Goal: Task Accomplishment & Management: Manage account settings

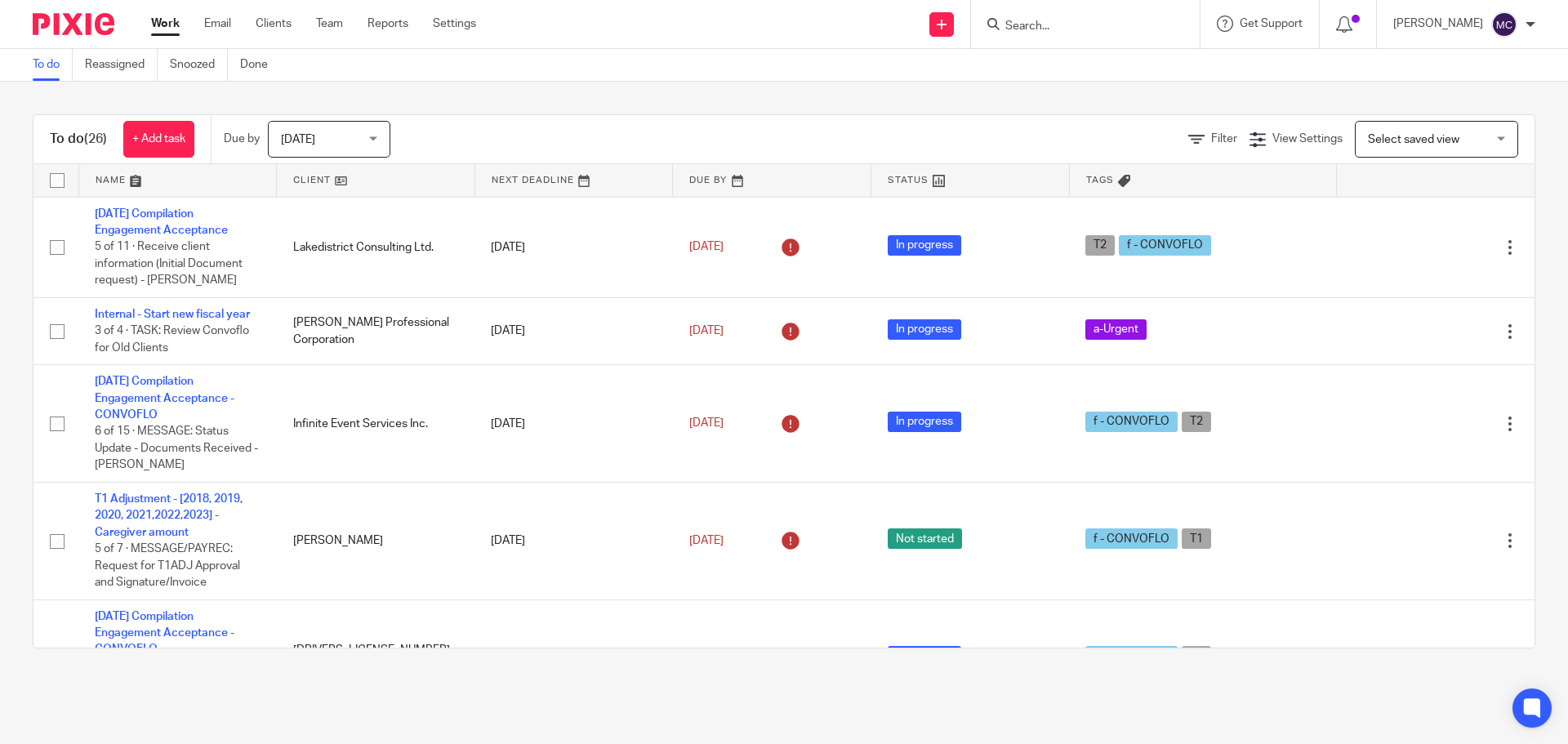
scroll to position [2214, 0]
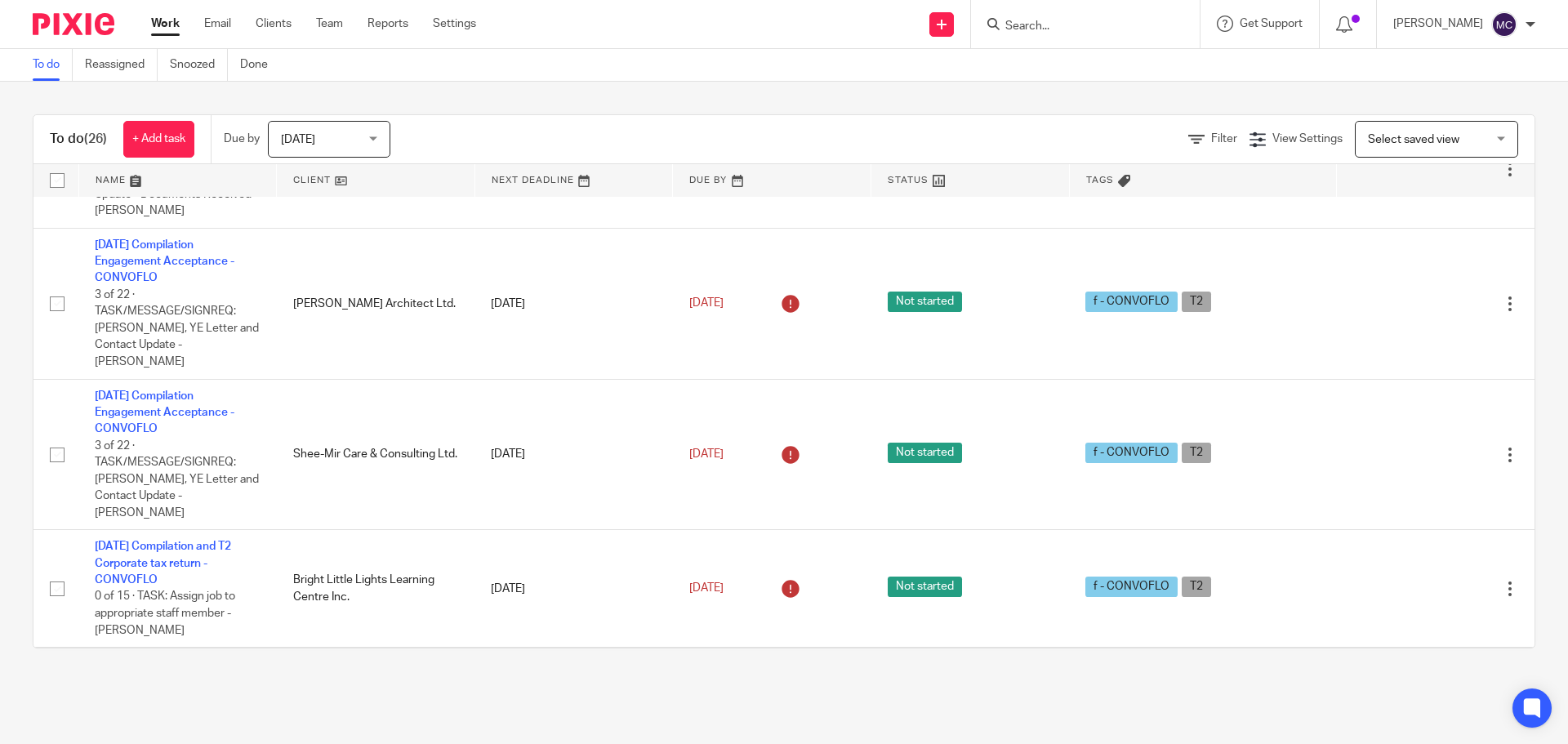
drag, startPoint x: 0, startPoint y: 0, endPoint x: 163, endPoint y: 22, distance: 164.5
click at [163, 22] on link "Work" at bounding box center [165, 24] width 29 height 16
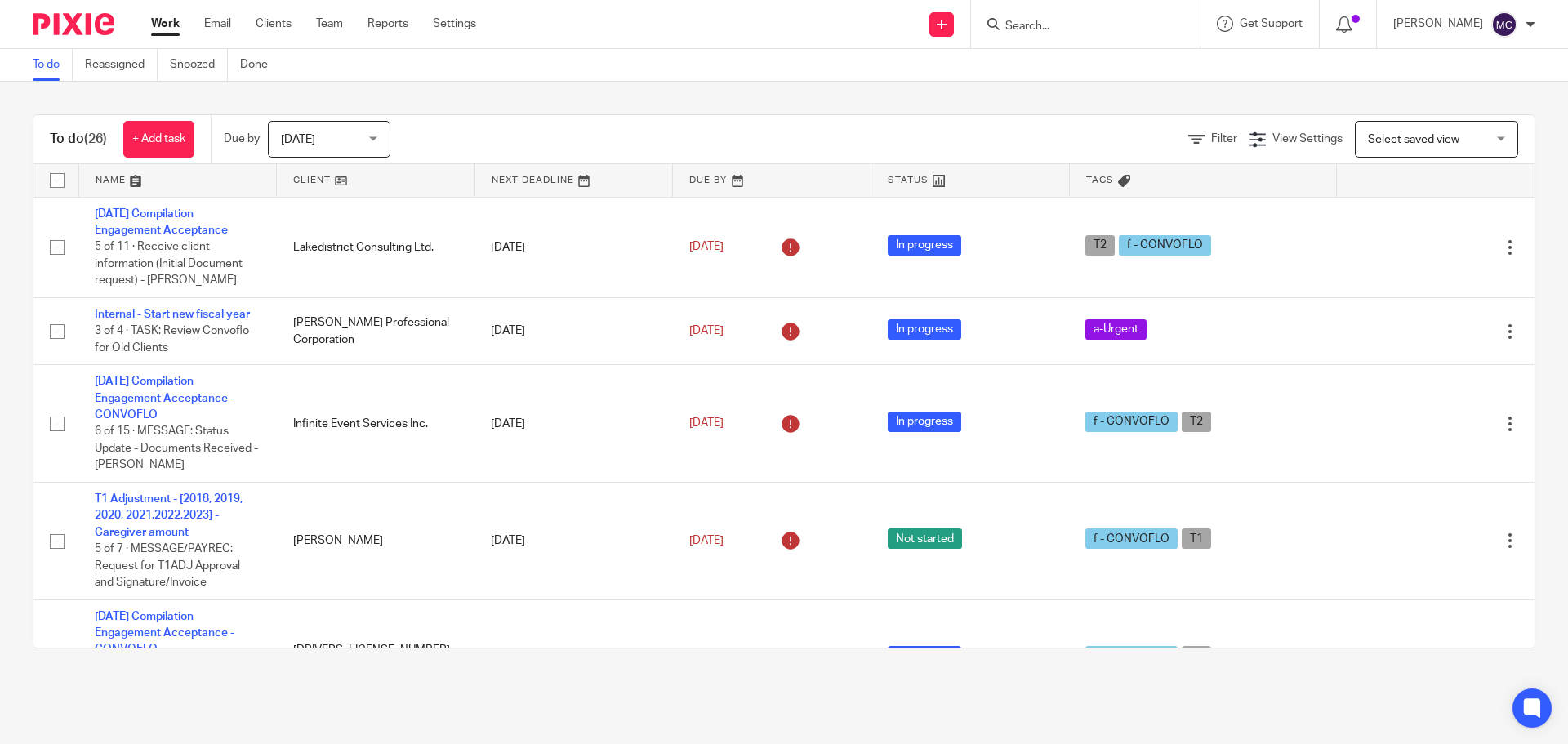
click at [1066, 27] on input "Search" at bounding box center [1077, 27] width 147 height 14
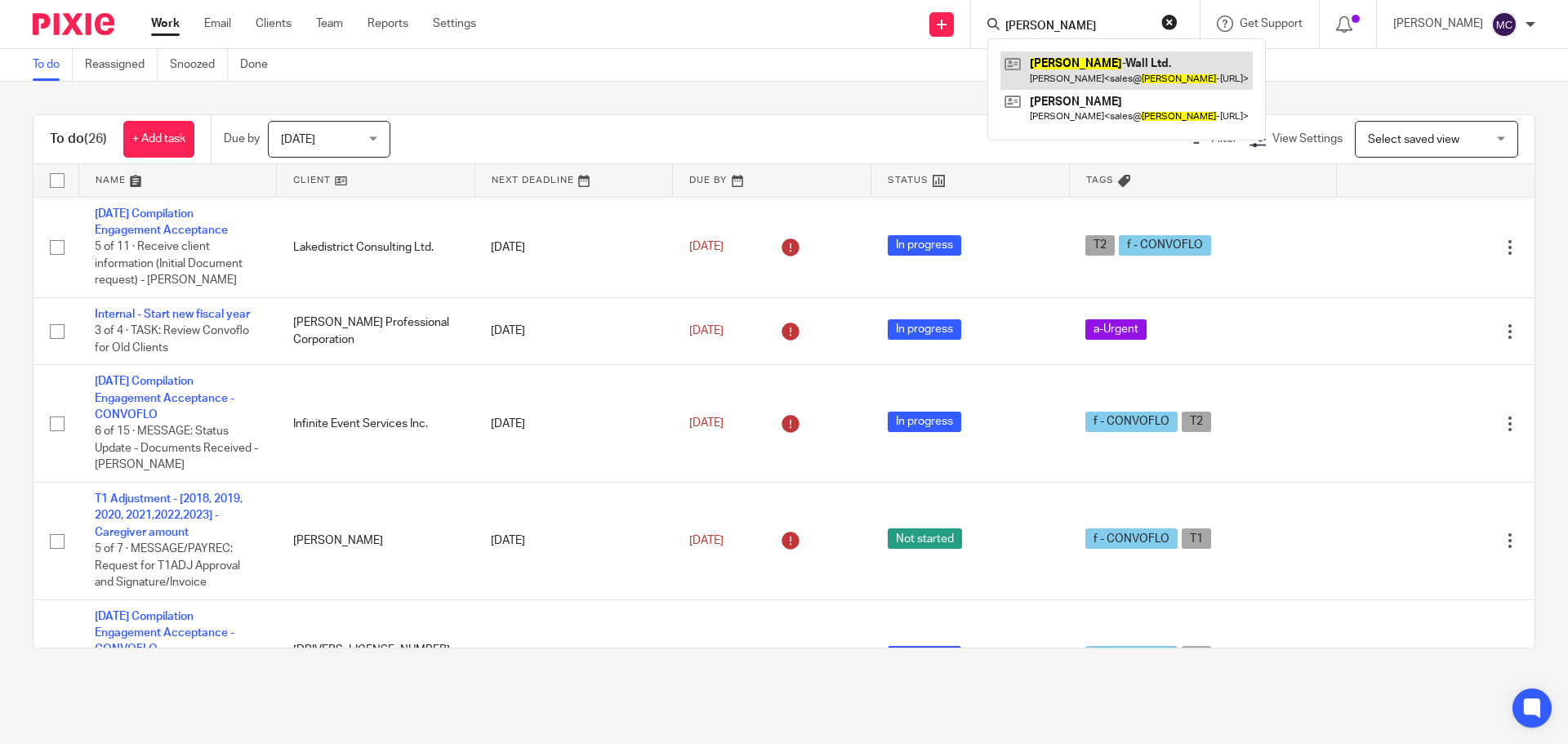
type input "Fabra"
click at [1069, 61] on link at bounding box center [1126, 71] width 252 height 38
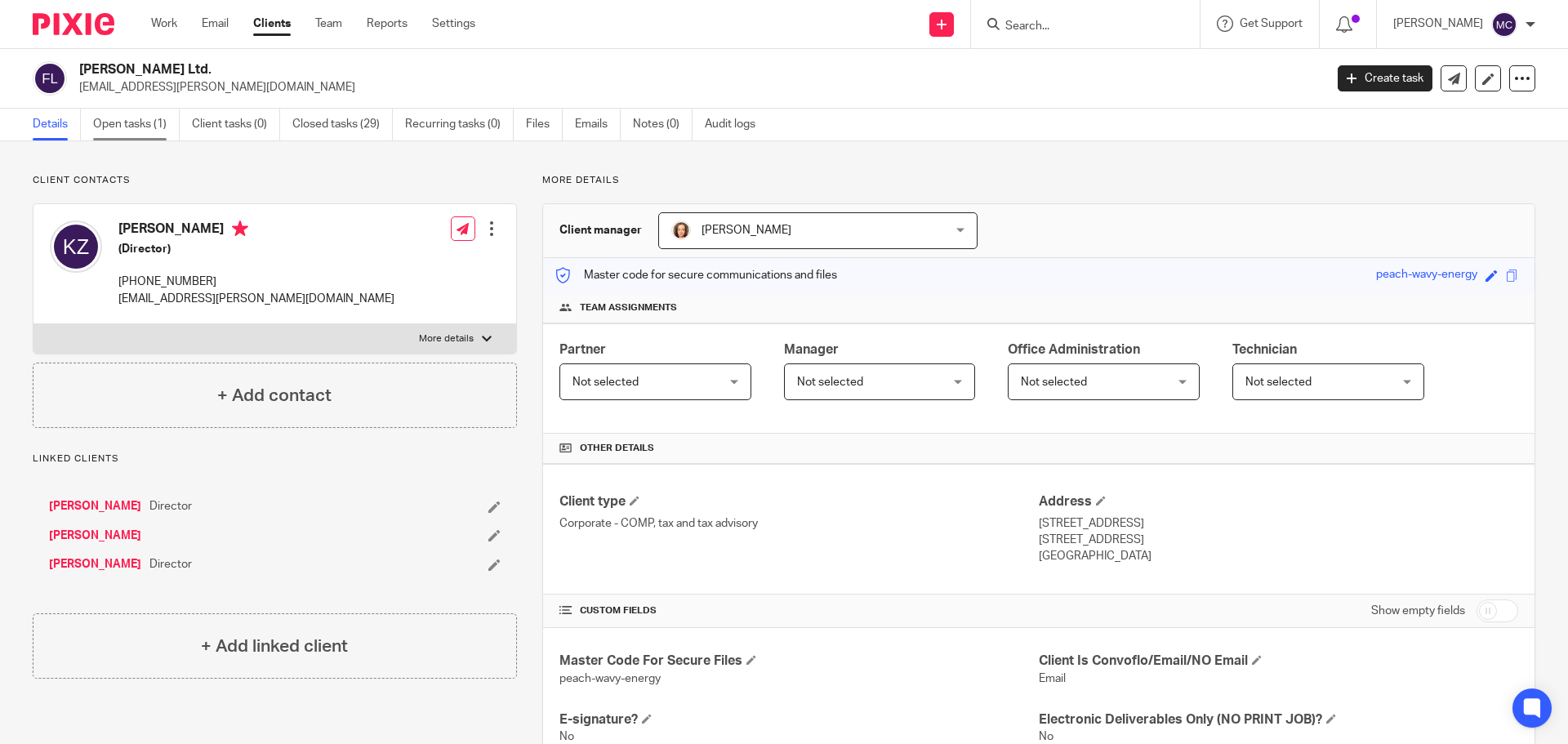
click at [135, 122] on link "Open tasks (1)" at bounding box center [136, 124] width 87 height 32
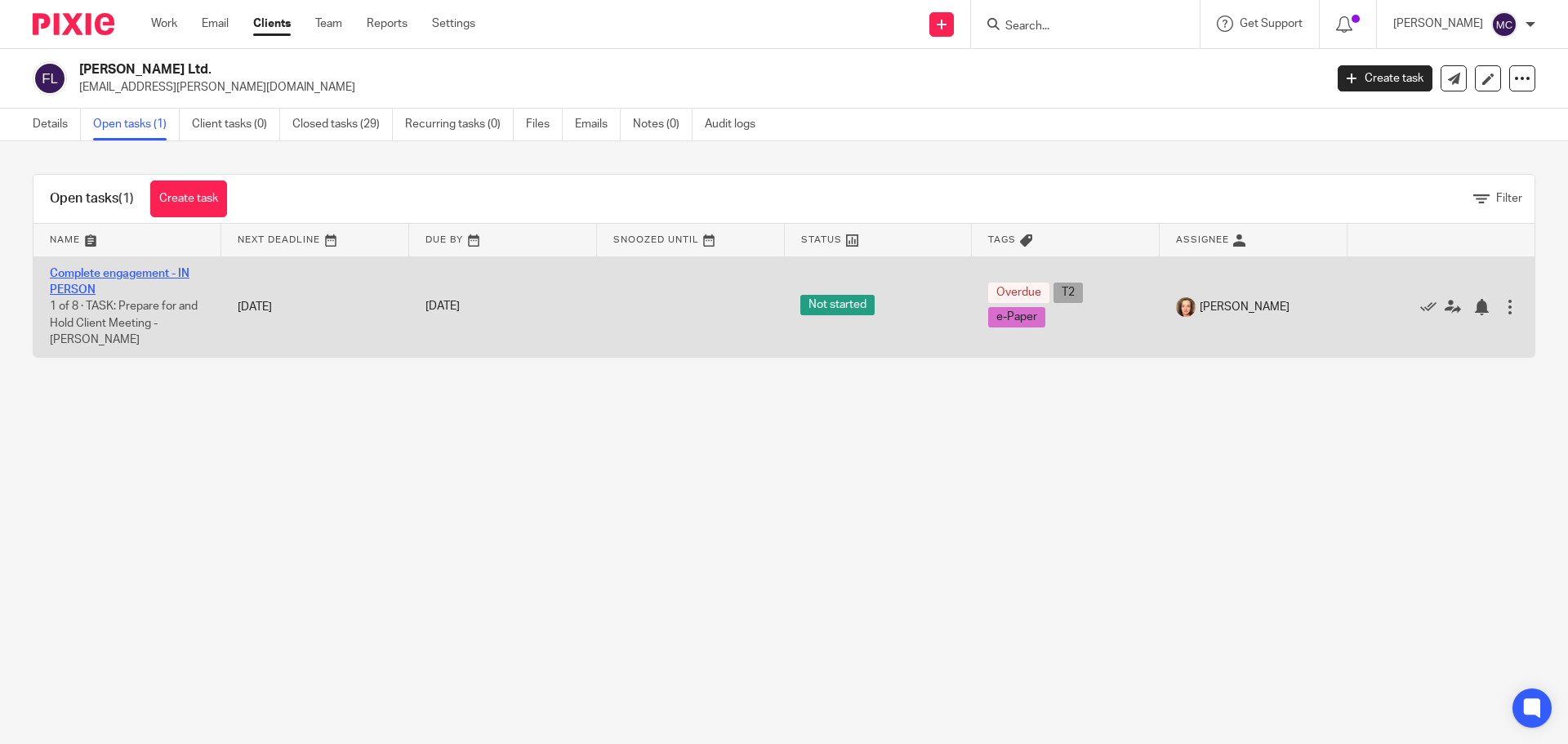
click at [150, 270] on link "Complete engagement - IN PERSON" at bounding box center [119, 281] width 140 height 28
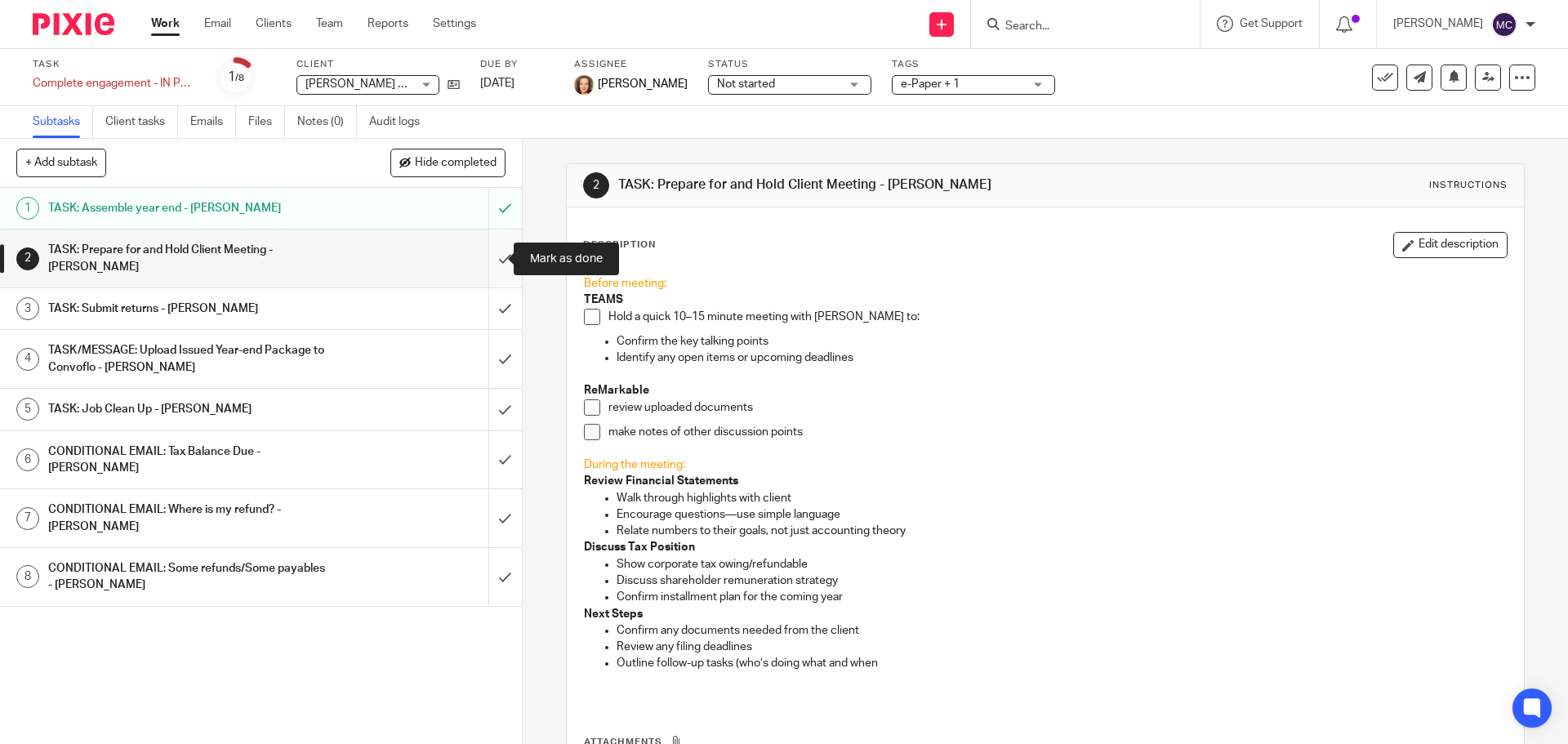
click at [492, 259] on input "submit" at bounding box center [260, 259] width 521 height 58
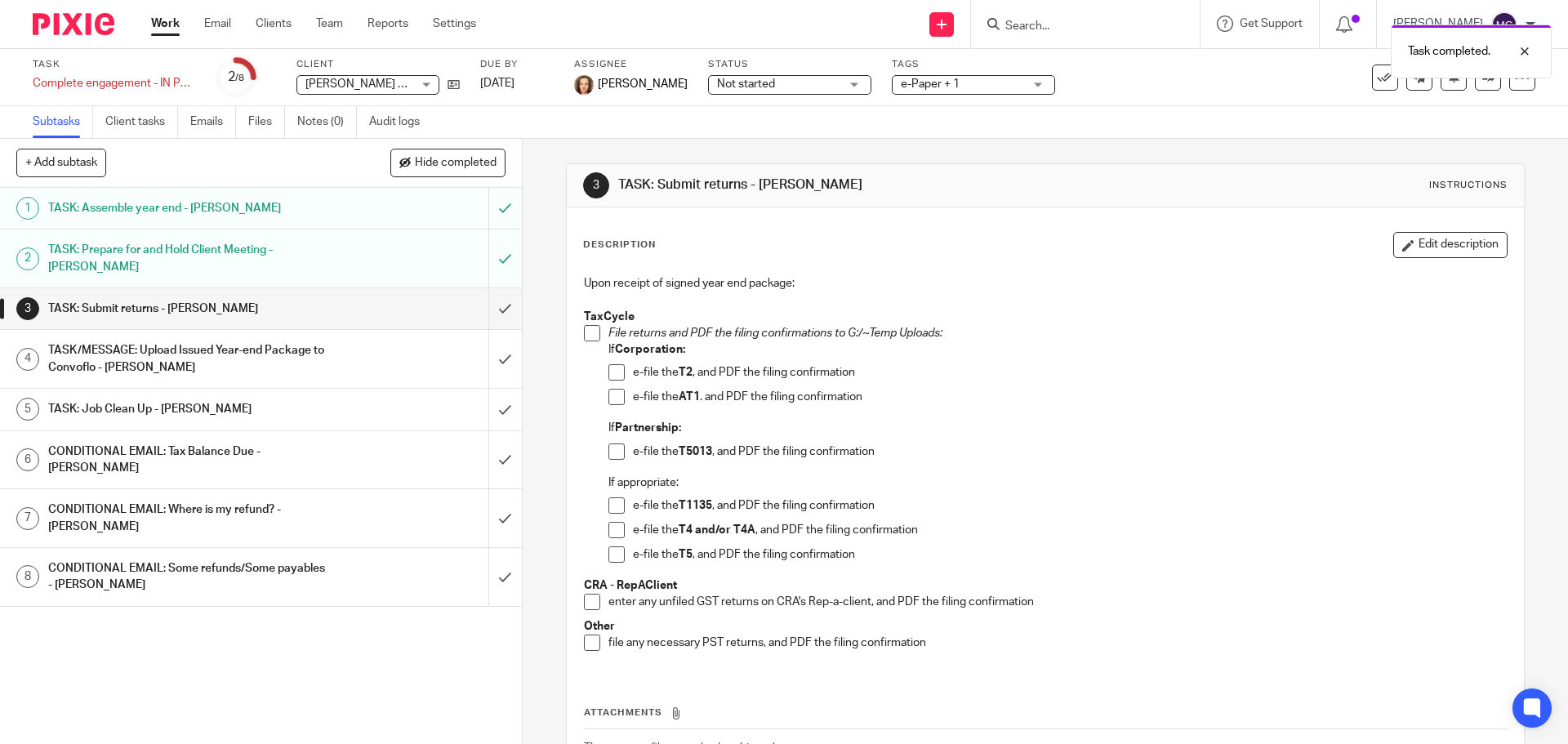
click at [632, 78] on span "[PERSON_NAME]" at bounding box center [643, 84] width 89 height 16
click at [1482, 80] on icon at bounding box center [1488, 78] width 13 height 13
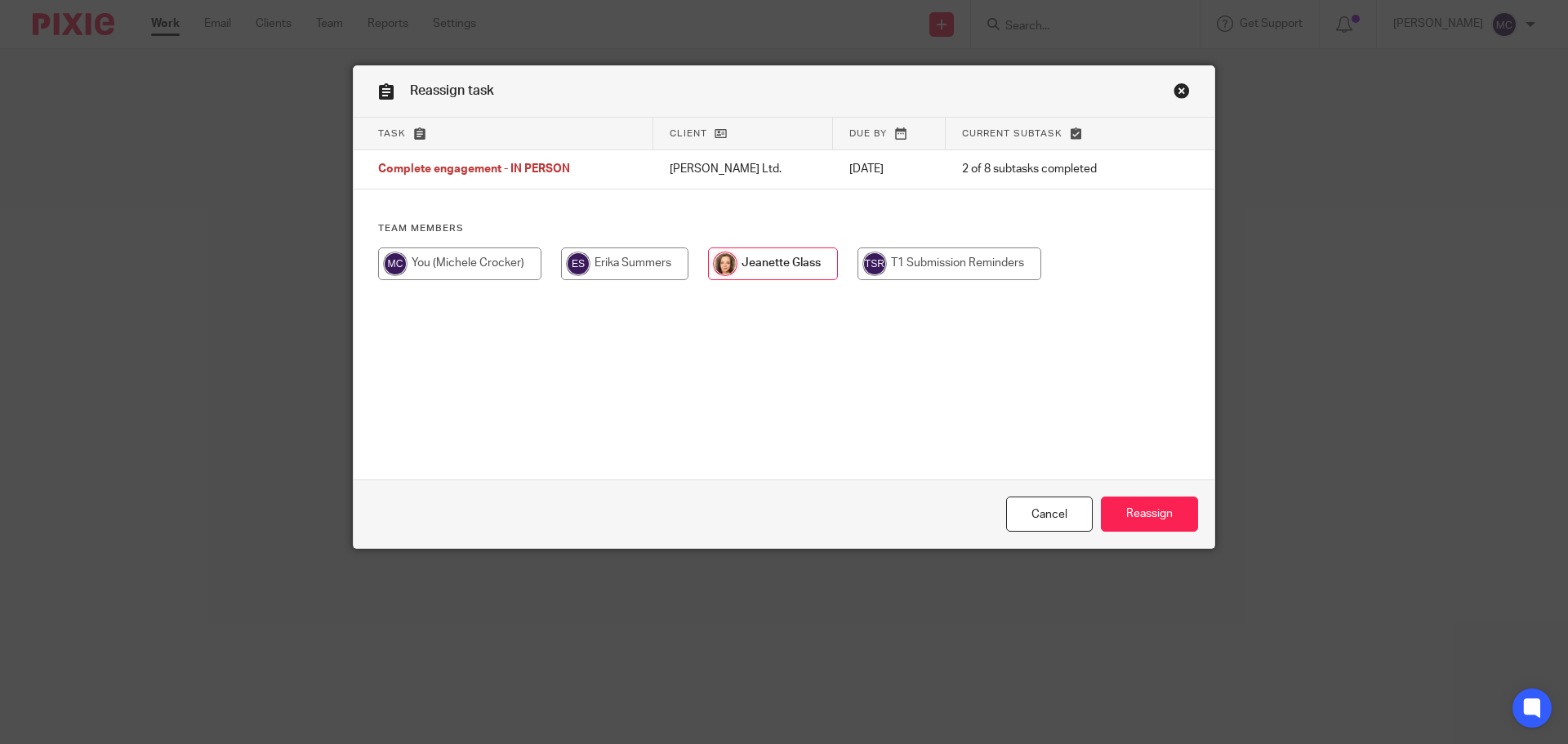
click at [484, 276] on input "radio" at bounding box center [459, 264] width 164 height 33
radio input "true"
click at [1152, 500] on input "Reassign" at bounding box center [1150, 513] width 98 height 35
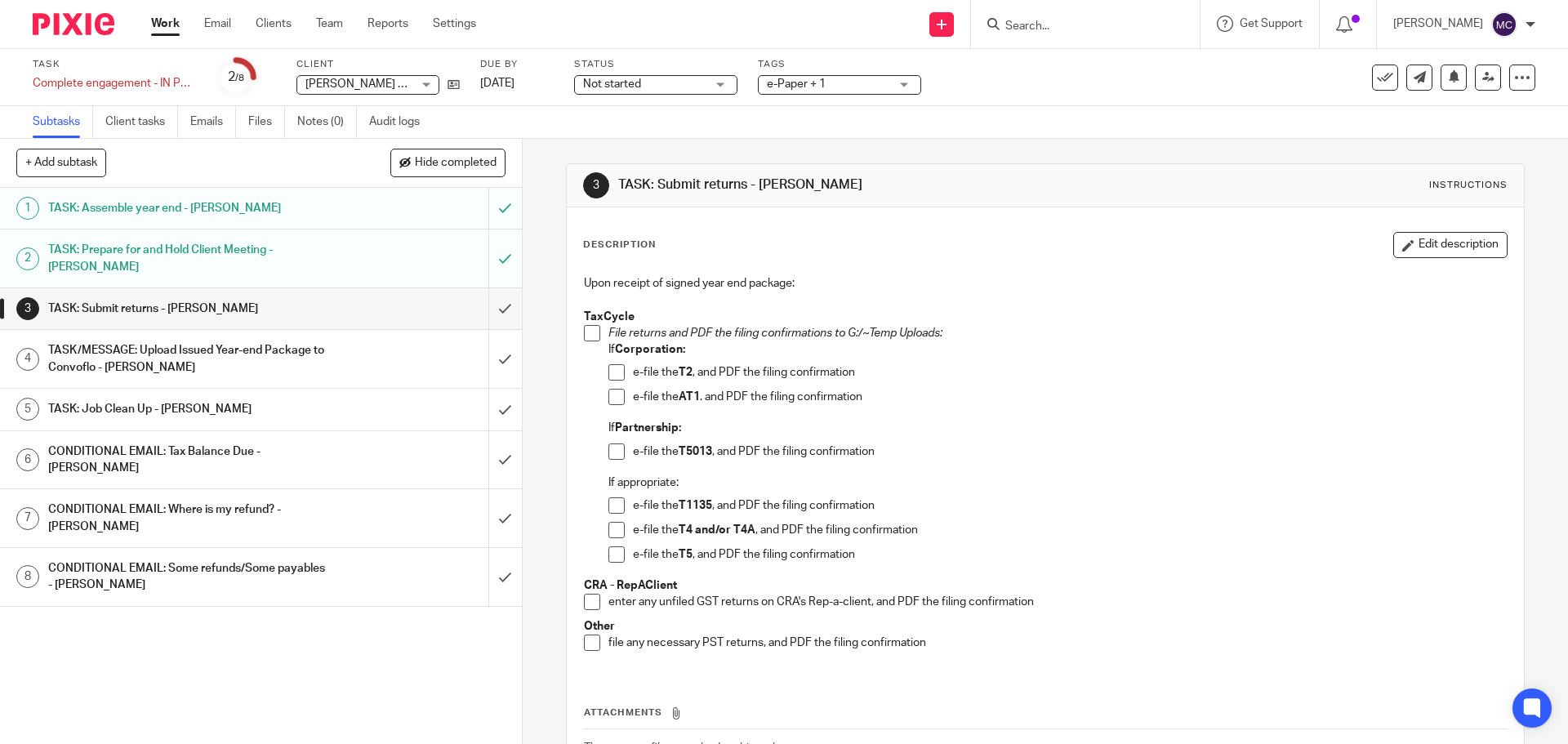
click at [591, 335] on span at bounding box center [592, 334] width 16 height 16
click at [615, 374] on span at bounding box center [616, 372] width 16 height 16
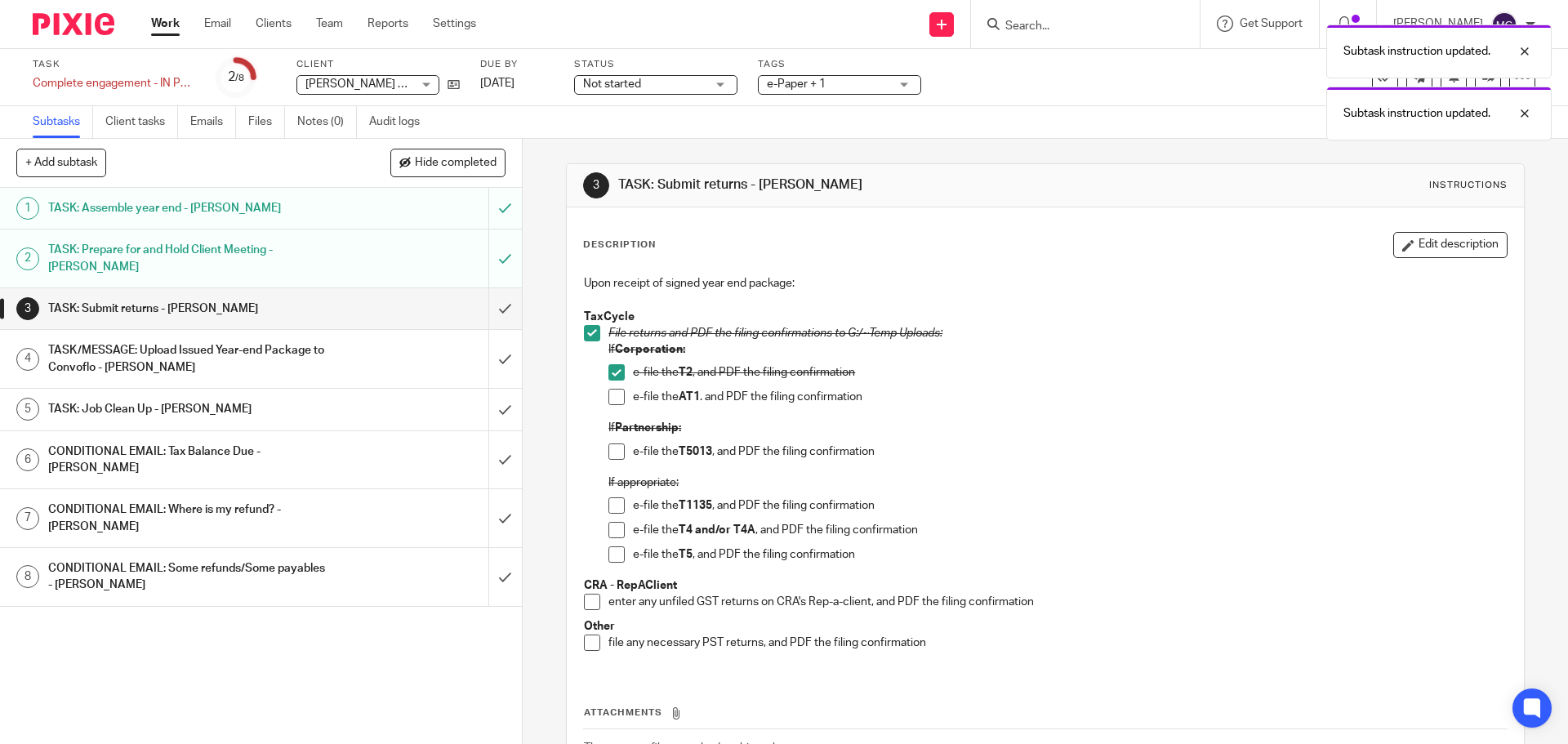
click at [612, 394] on span at bounding box center [616, 397] width 16 height 16
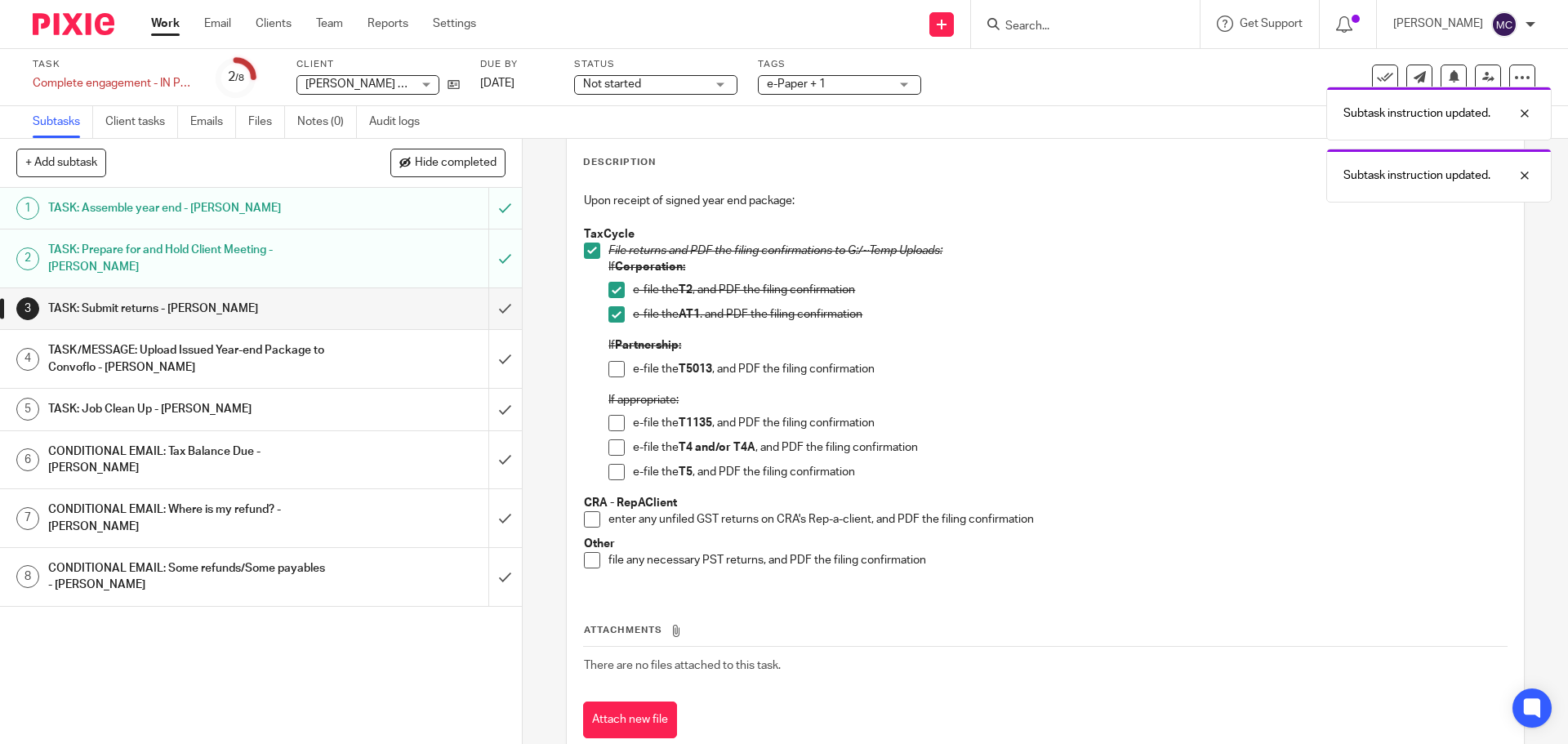
scroll to position [127, 0]
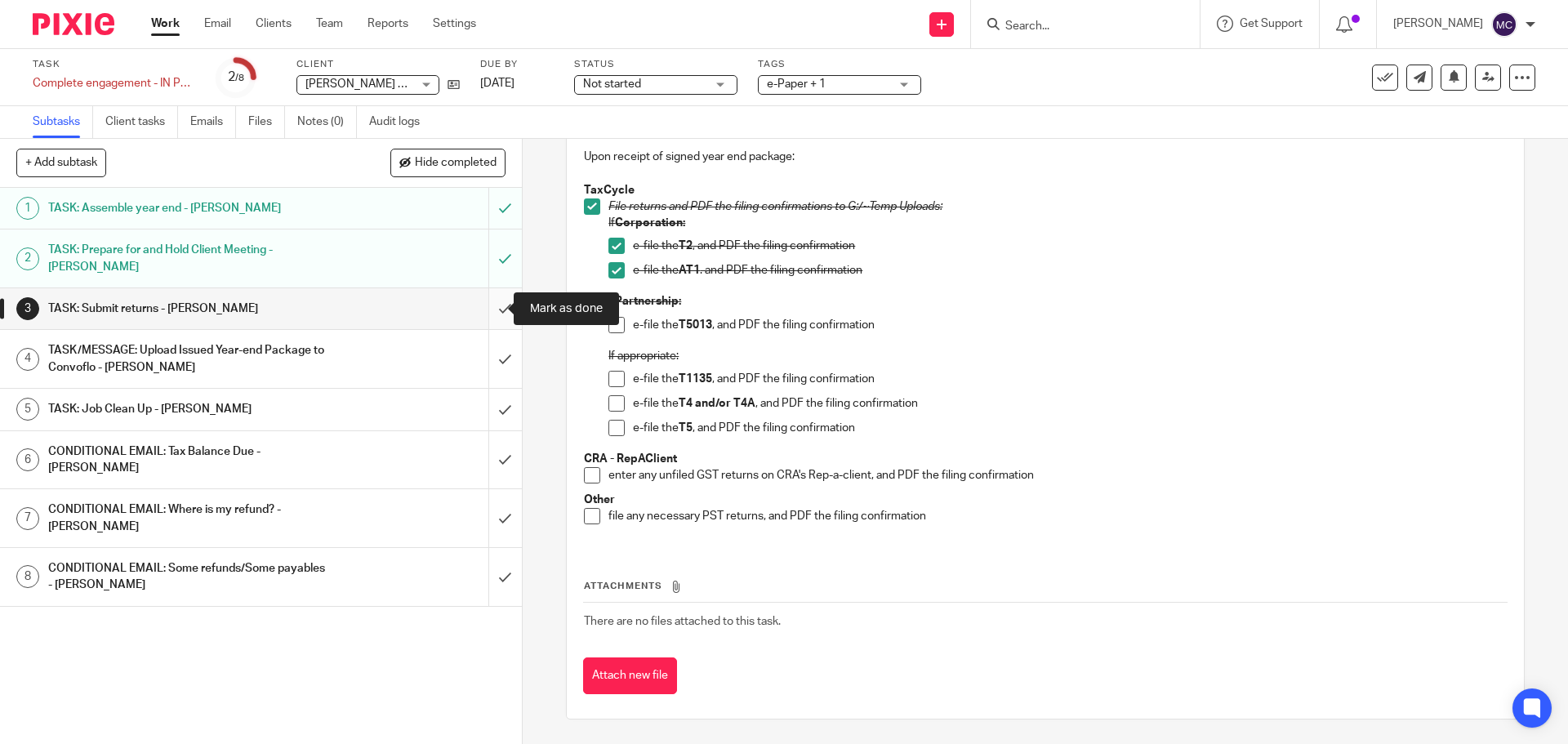
click at [490, 308] on input "submit" at bounding box center [260, 308] width 521 height 41
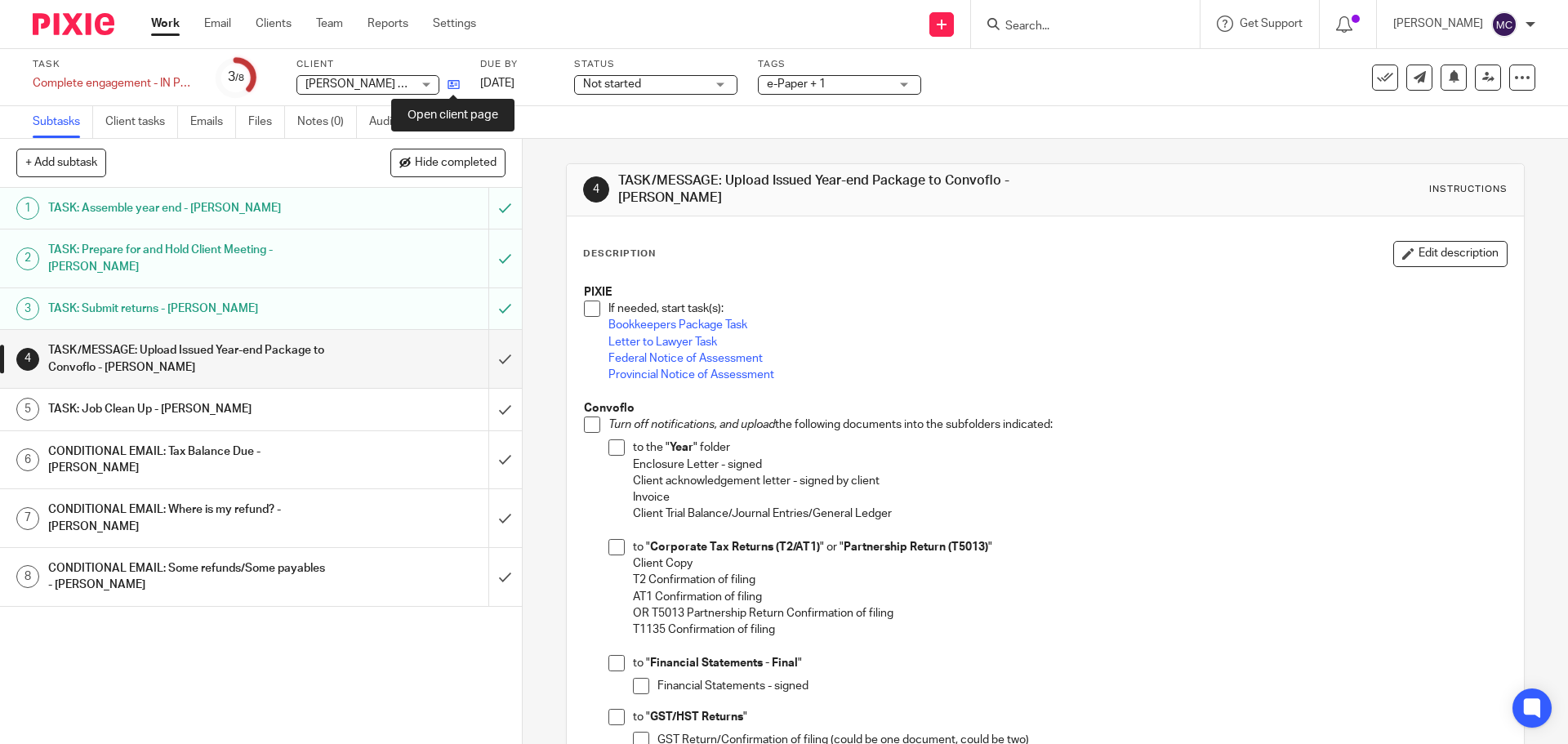
click at [456, 84] on icon at bounding box center [454, 85] width 13 height 13
click at [589, 301] on span at bounding box center [592, 309] width 16 height 16
click at [615, 446] on span at bounding box center [616, 447] width 16 height 16
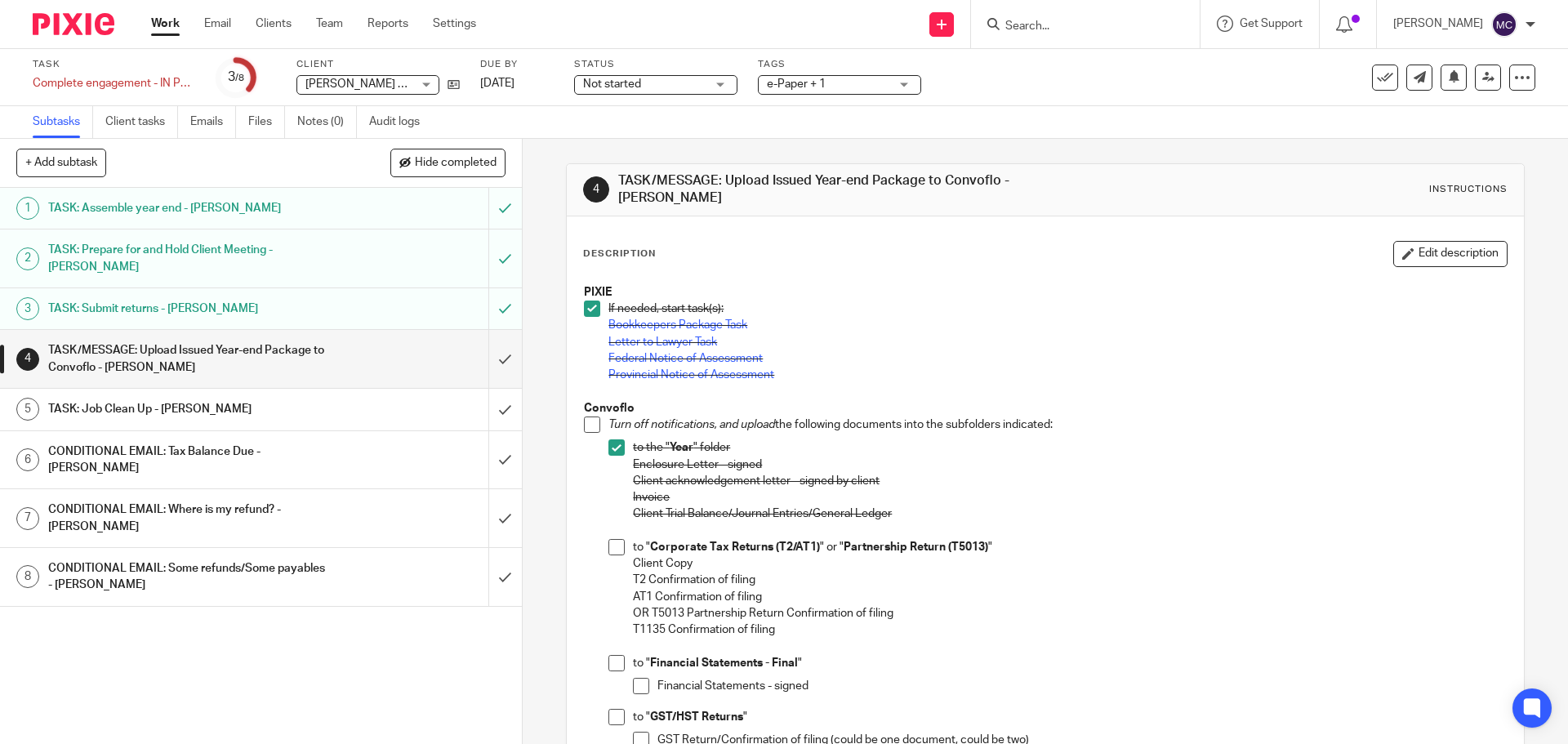
click at [608, 542] on span at bounding box center [616, 547] width 16 height 16
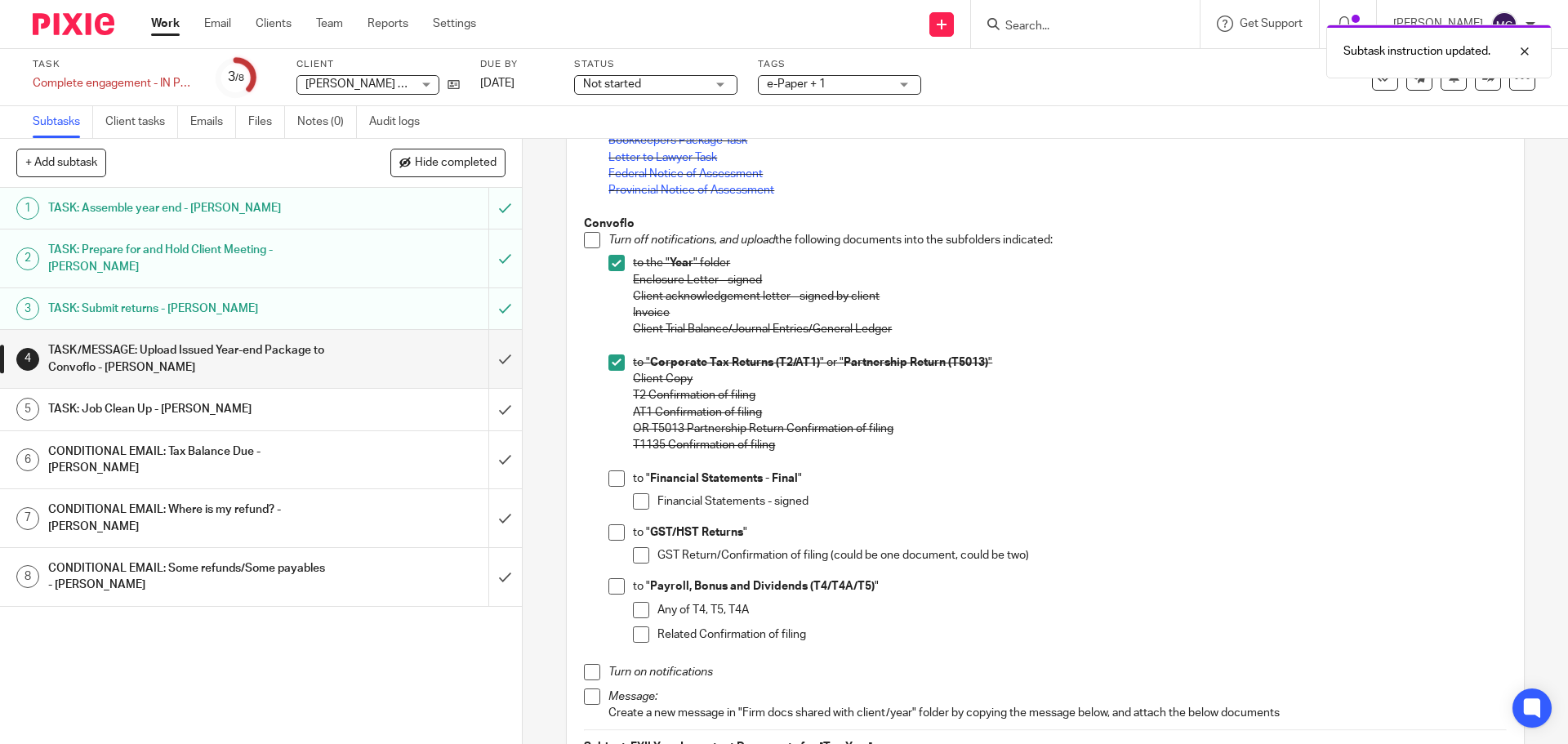
scroll to position [204, 0]
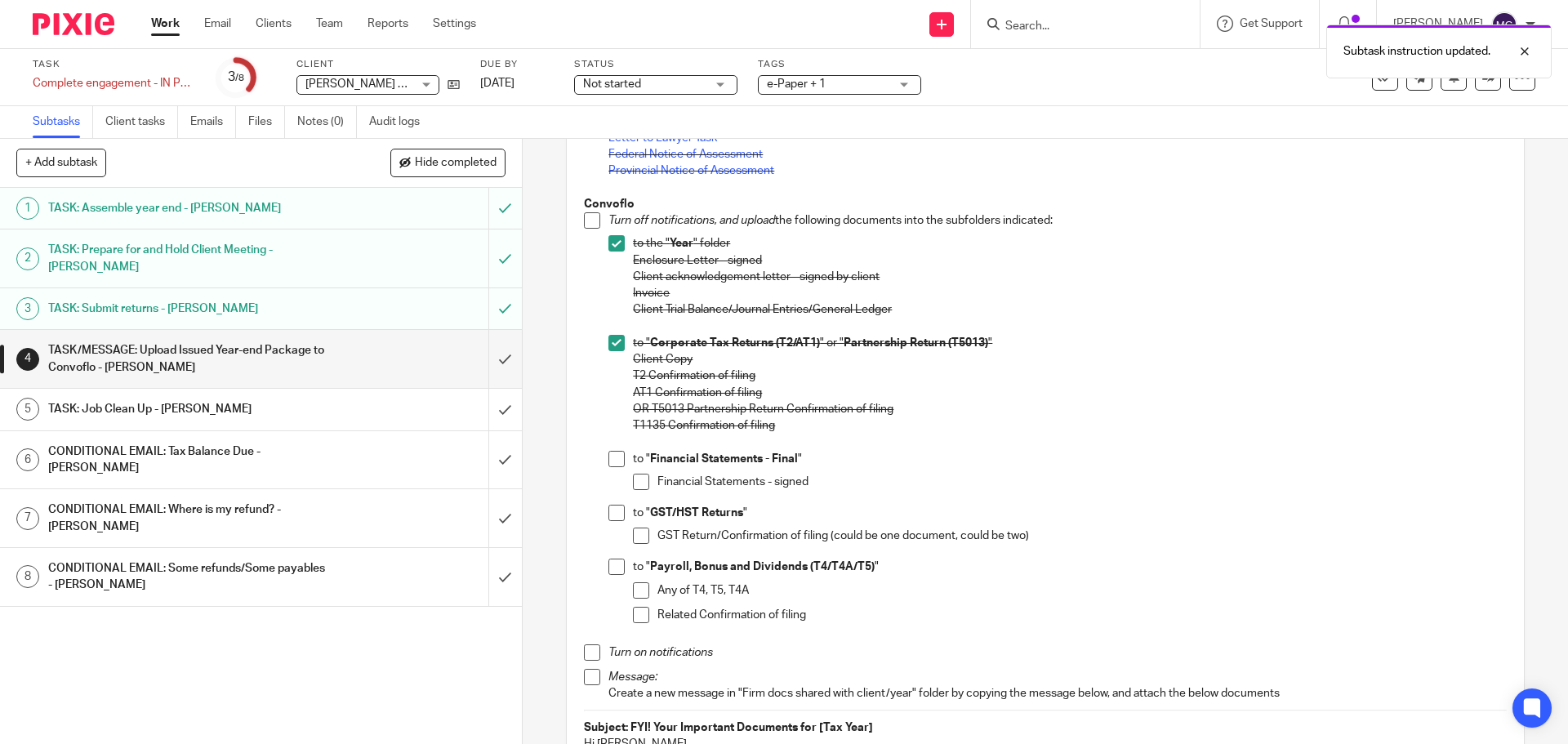
click at [643, 474] on span at bounding box center [641, 482] width 16 height 16
click at [613, 455] on span at bounding box center [616, 459] width 16 height 16
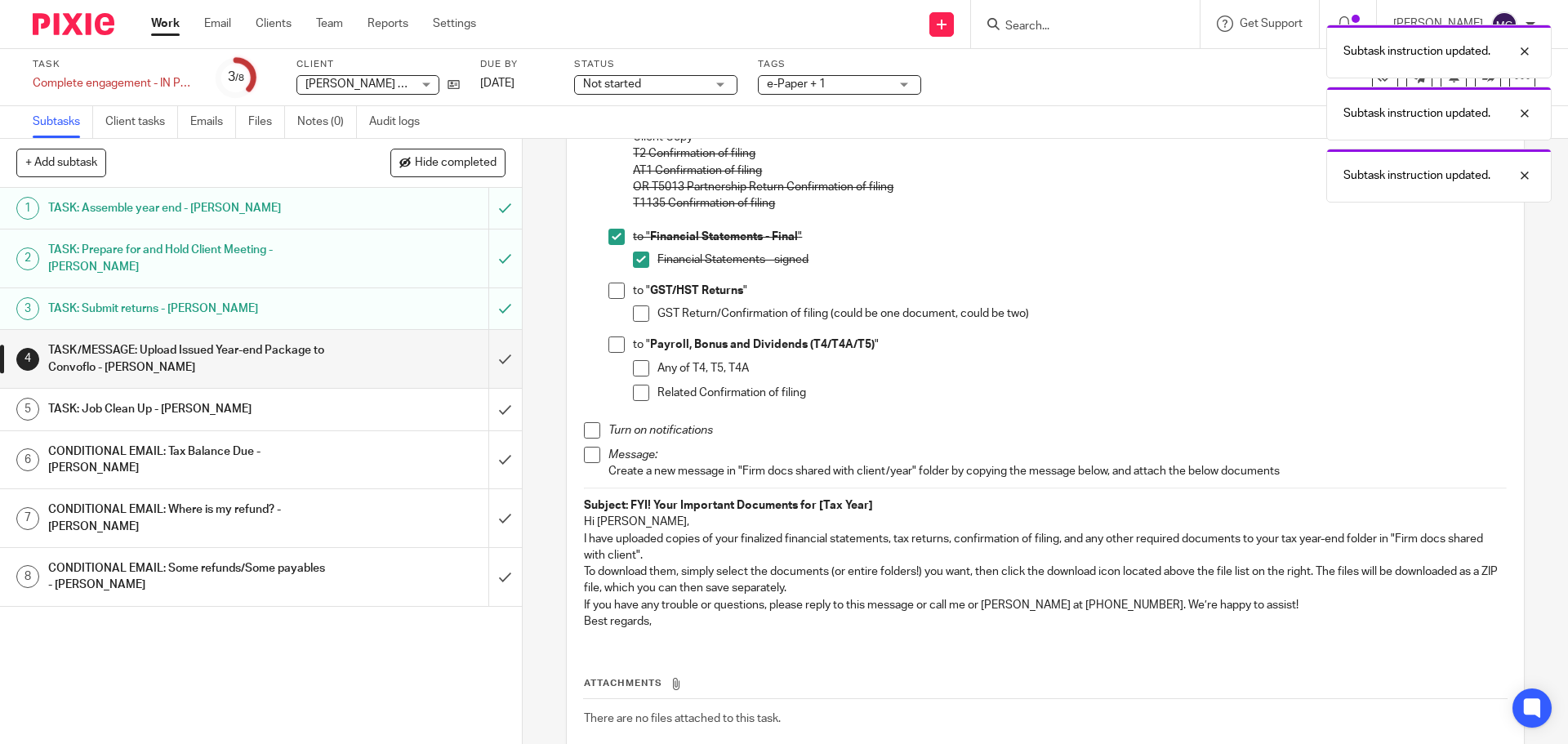
scroll to position [449, 0]
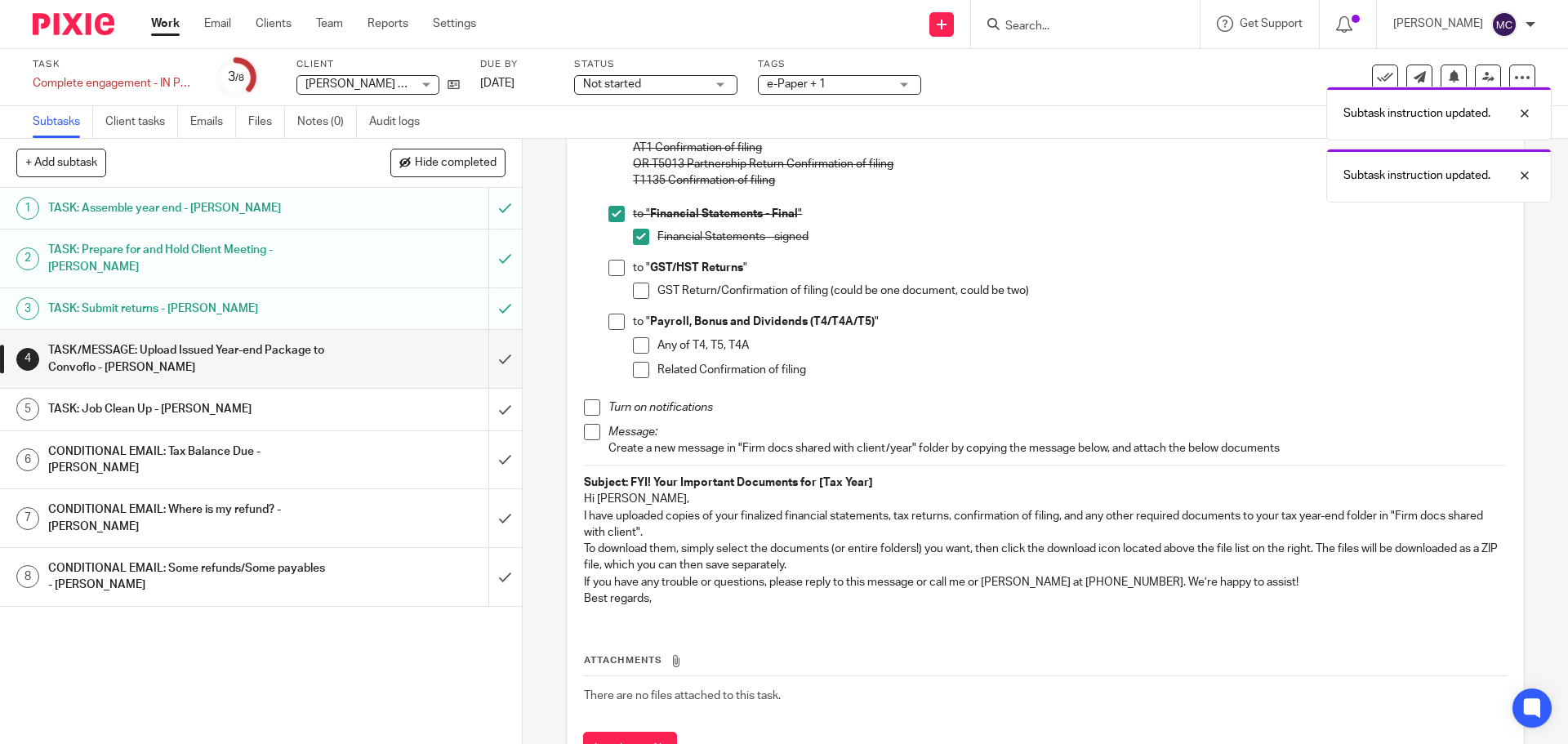
click at [585, 400] on span at bounding box center [592, 408] width 16 height 16
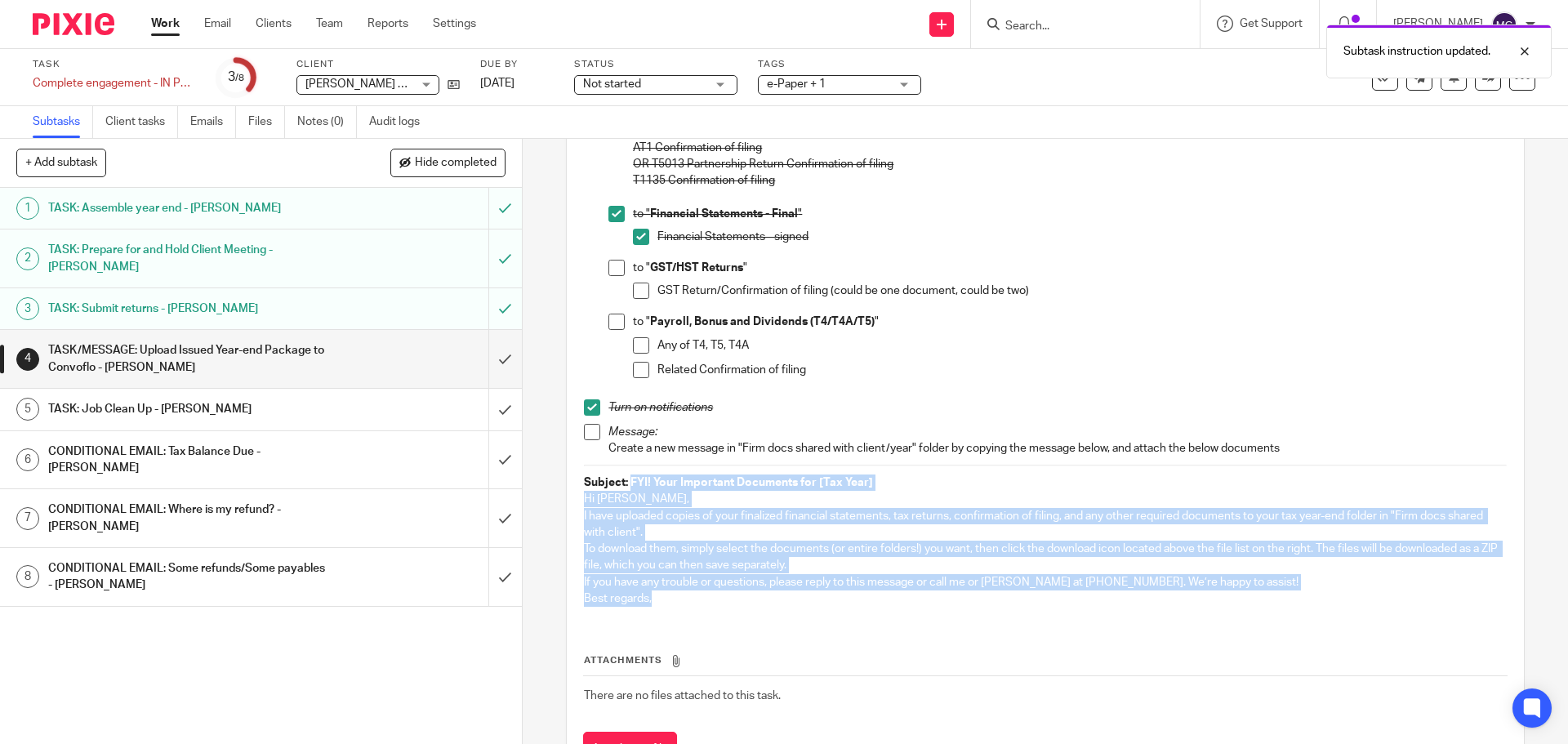
drag, startPoint x: 626, startPoint y: 476, endPoint x: 709, endPoint y: 588, distance: 139.4
click at [709, 588] on div "PIXIE If needed, start task(s): Bookkeepers Package Task Letter to Lawyer Task …" at bounding box center [1045, 222] width 938 height 793
copy div "FYI! Your Important Documents for [Tax Year] Hi Kris, I have uploaded copies of…"
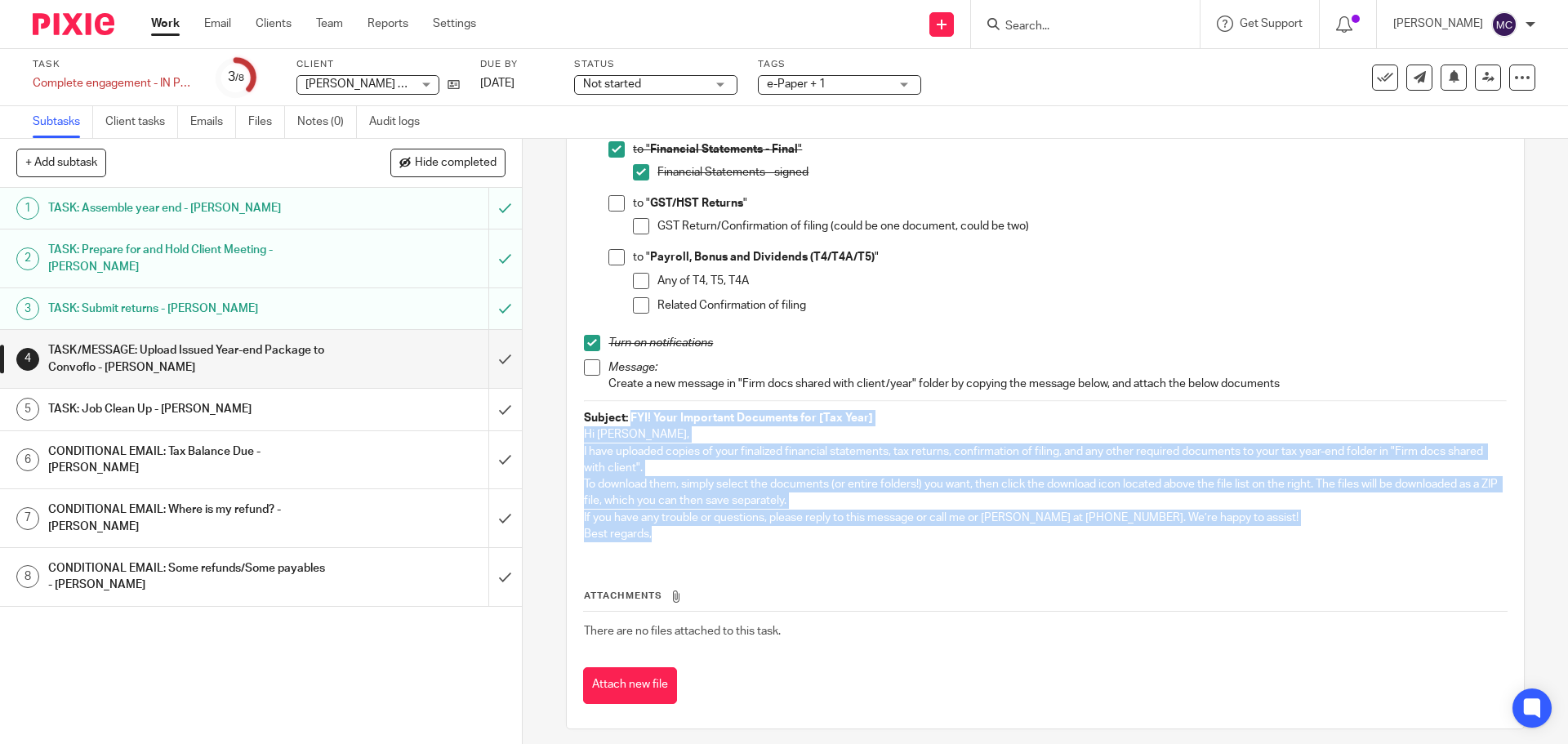
scroll to position [514, 0]
click at [590, 361] on span at bounding box center [592, 367] width 16 height 16
click at [489, 361] on input "submit" at bounding box center [260, 359] width 521 height 58
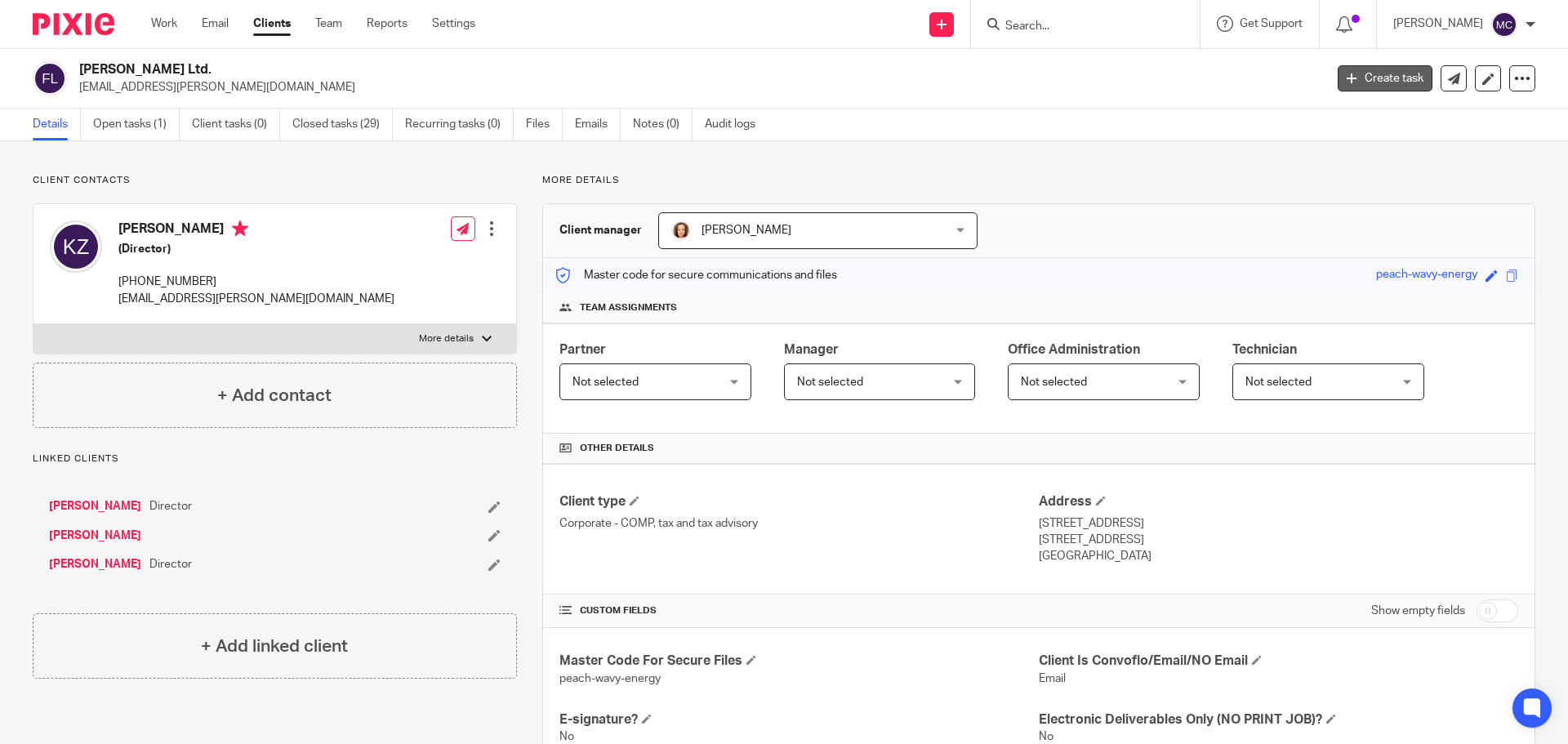
click at [1382, 74] on link "Create task" at bounding box center [1385, 78] width 95 height 26
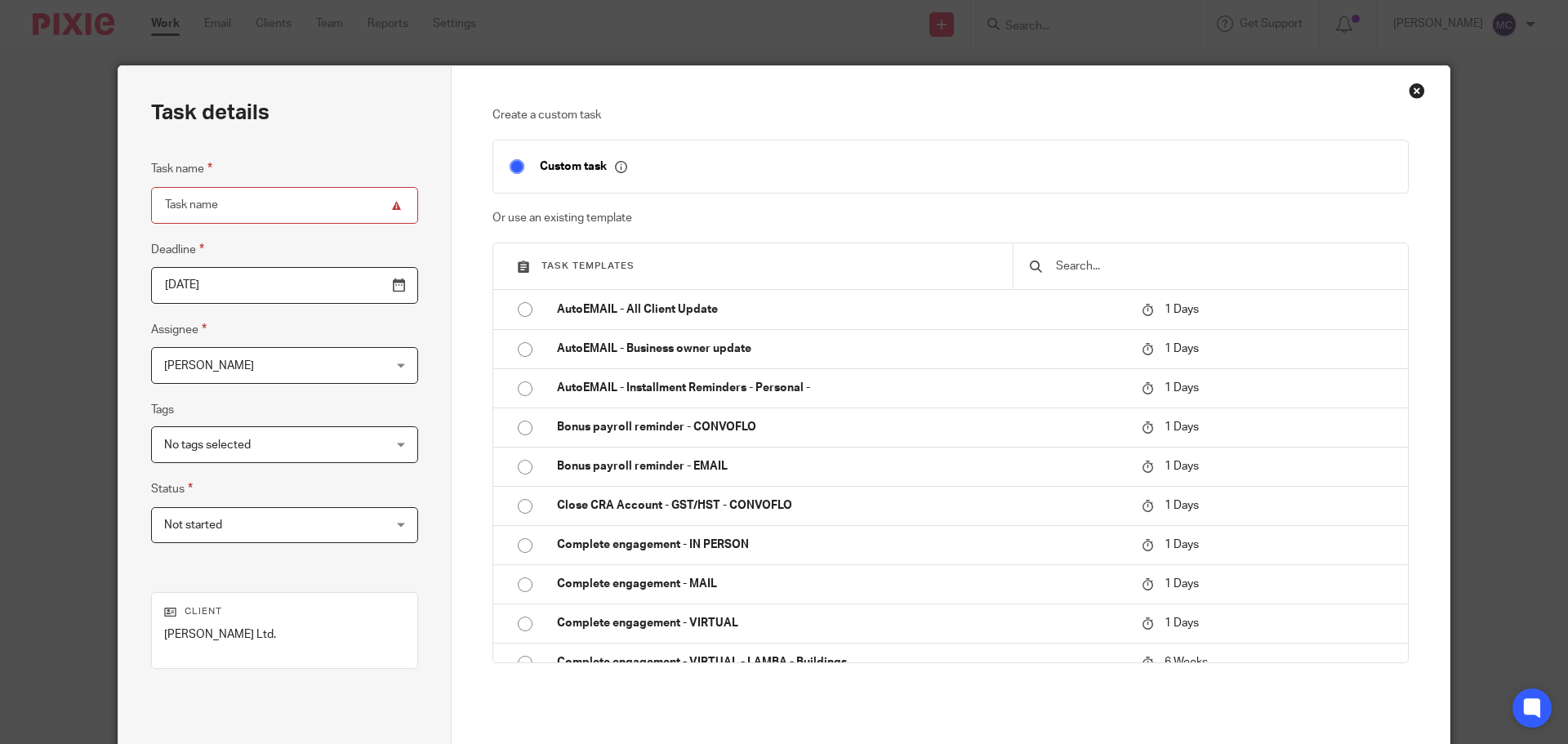
click at [1186, 272] on input "text" at bounding box center [1223, 267] width 337 height 18
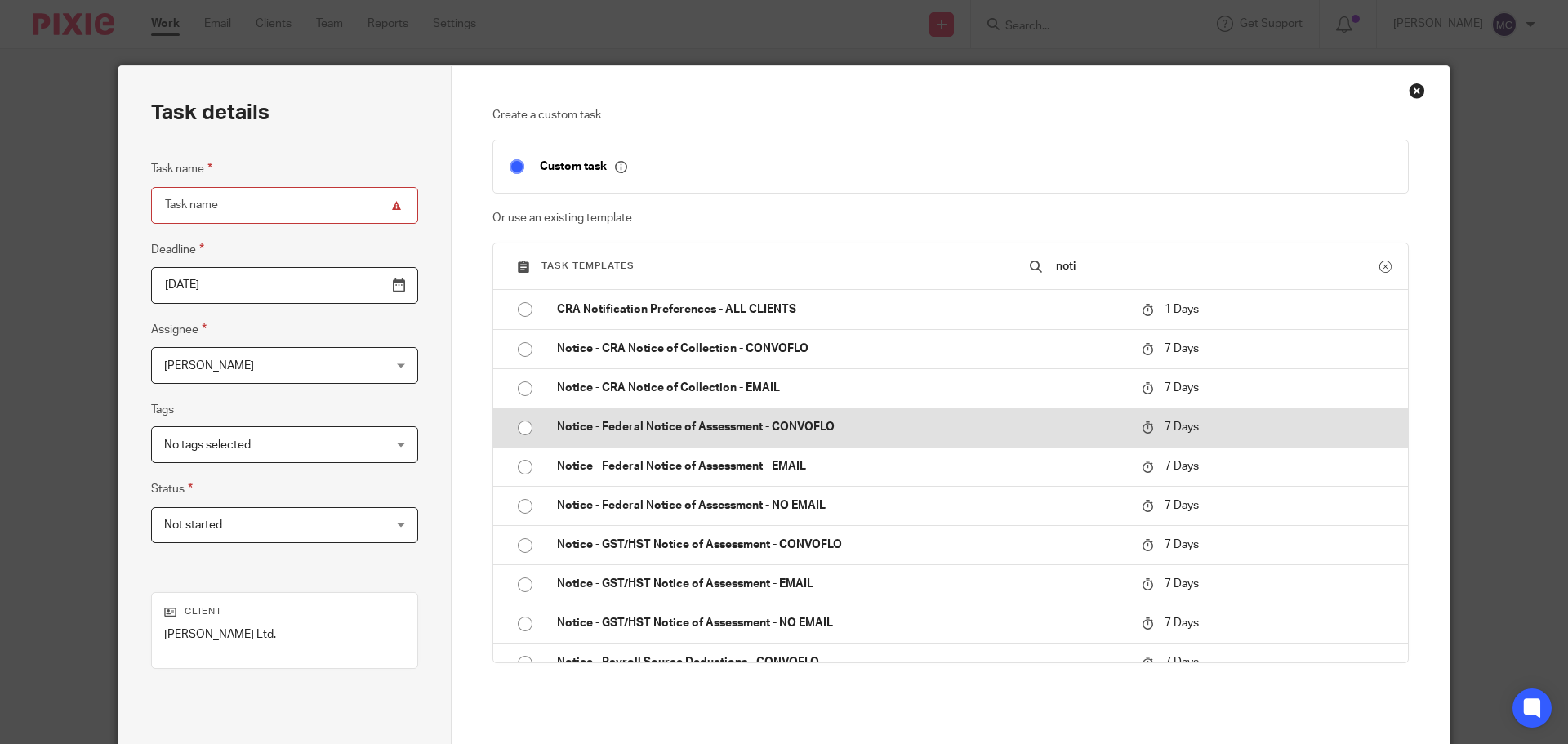
type input "noti"
click at [718, 422] on p "Notice - Federal Notice of Assessment - CONVOFLO" at bounding box center [840, 428] width 568 height 16
type input "2025-09-01"
type input "Notice - Federal Notice of Assessment - CONVOFLO"
checkbox input "false"
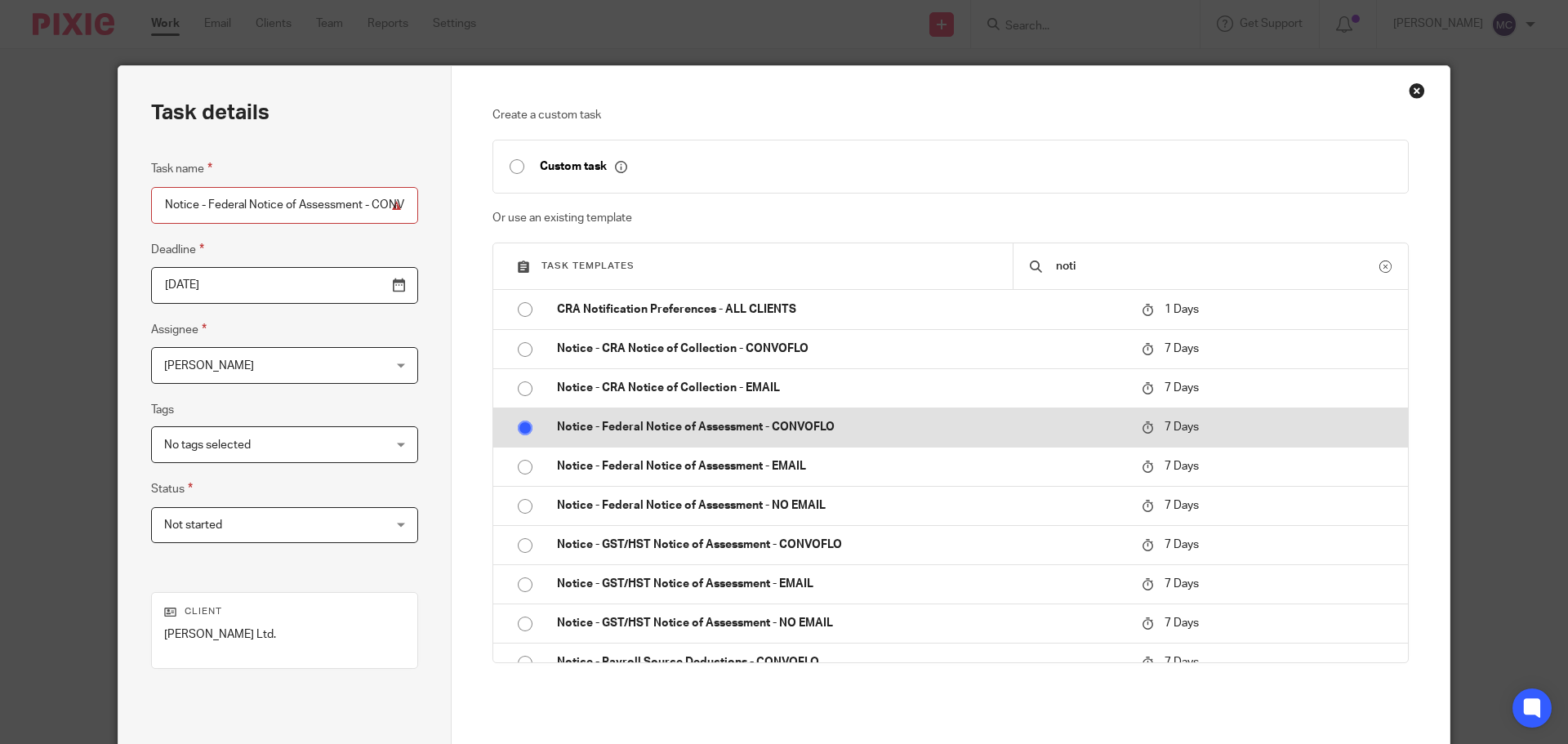
radio input "true"
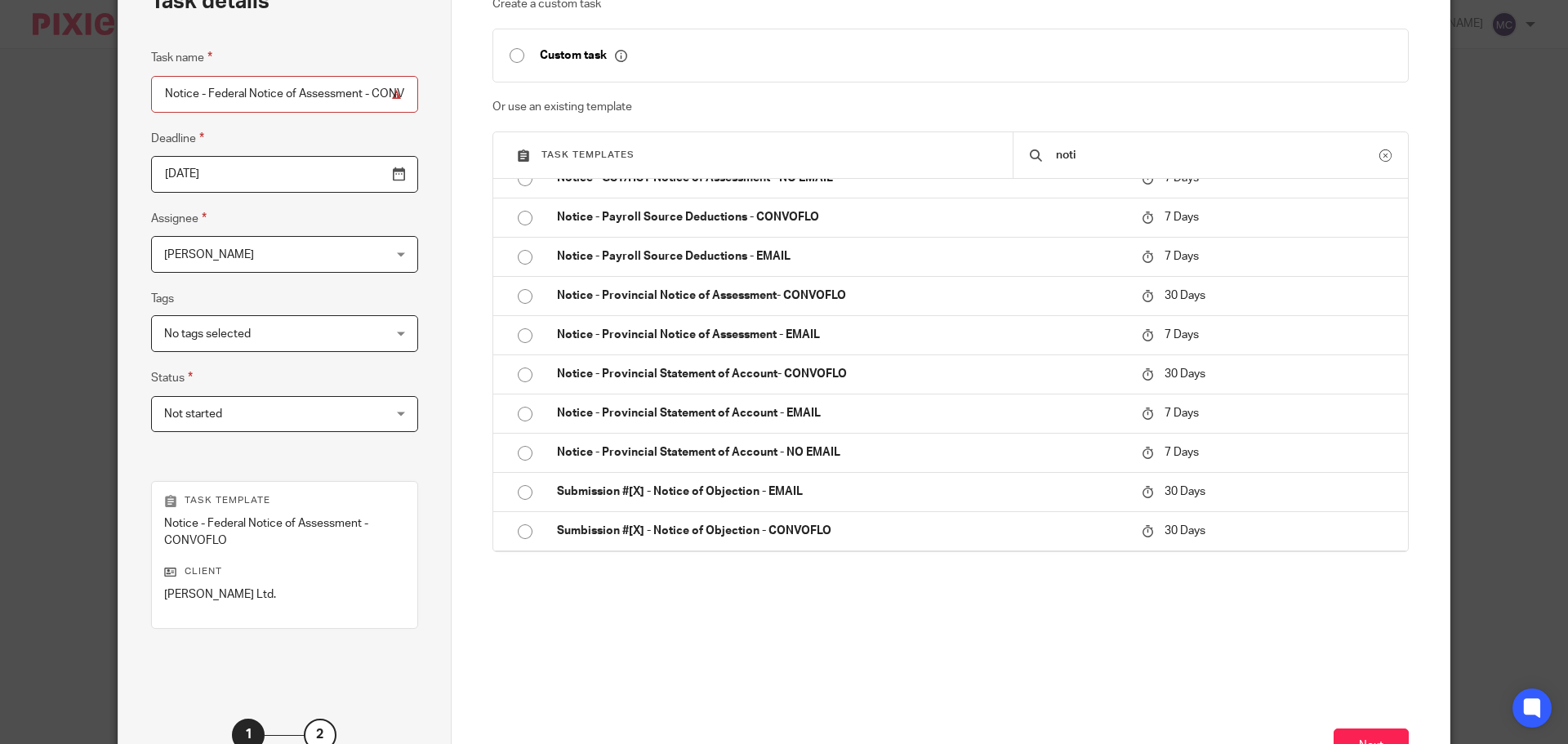
scroll to position [238, 0]
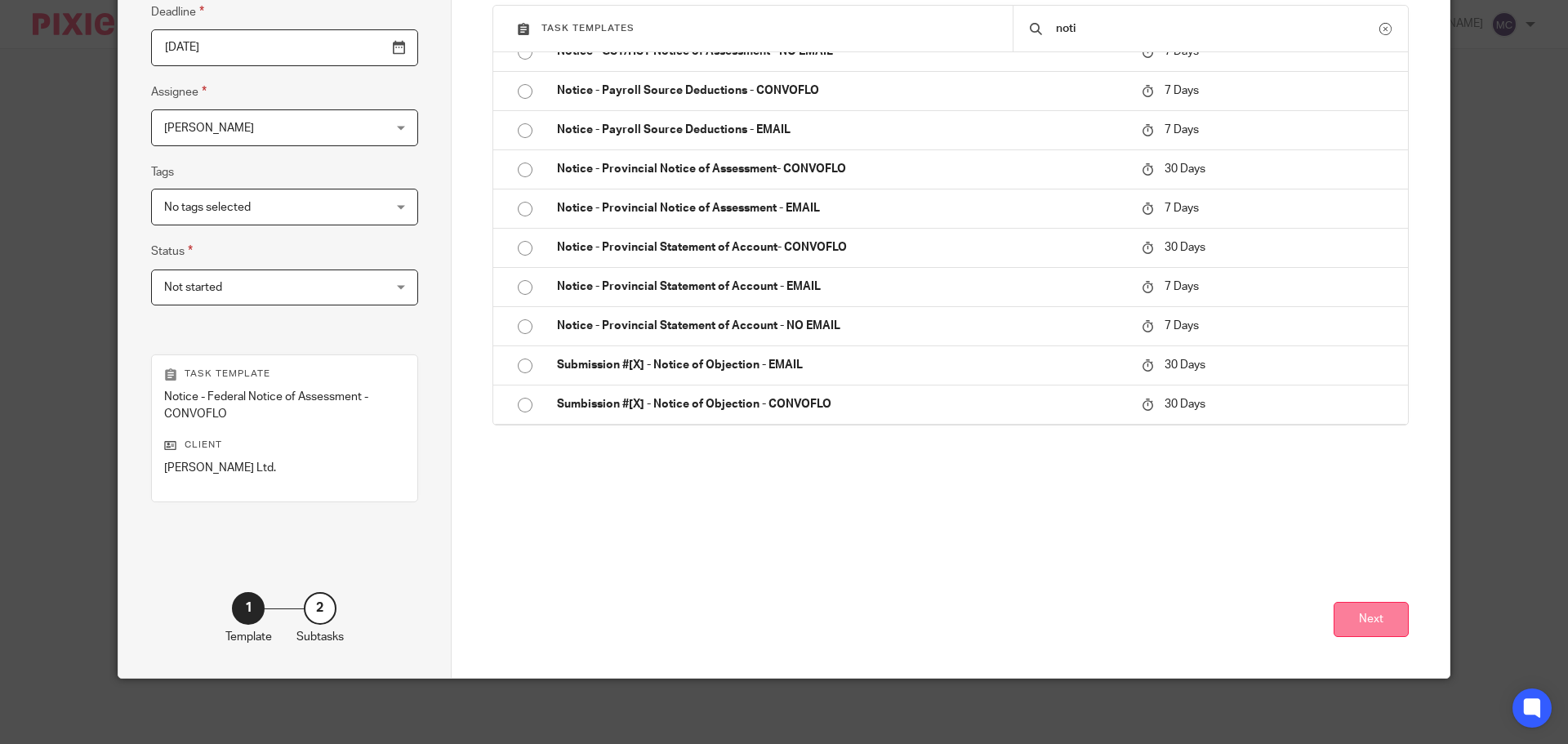
click at [1363, 622] on button "Next" at bounding box center [1371, 619] width 75 height 35
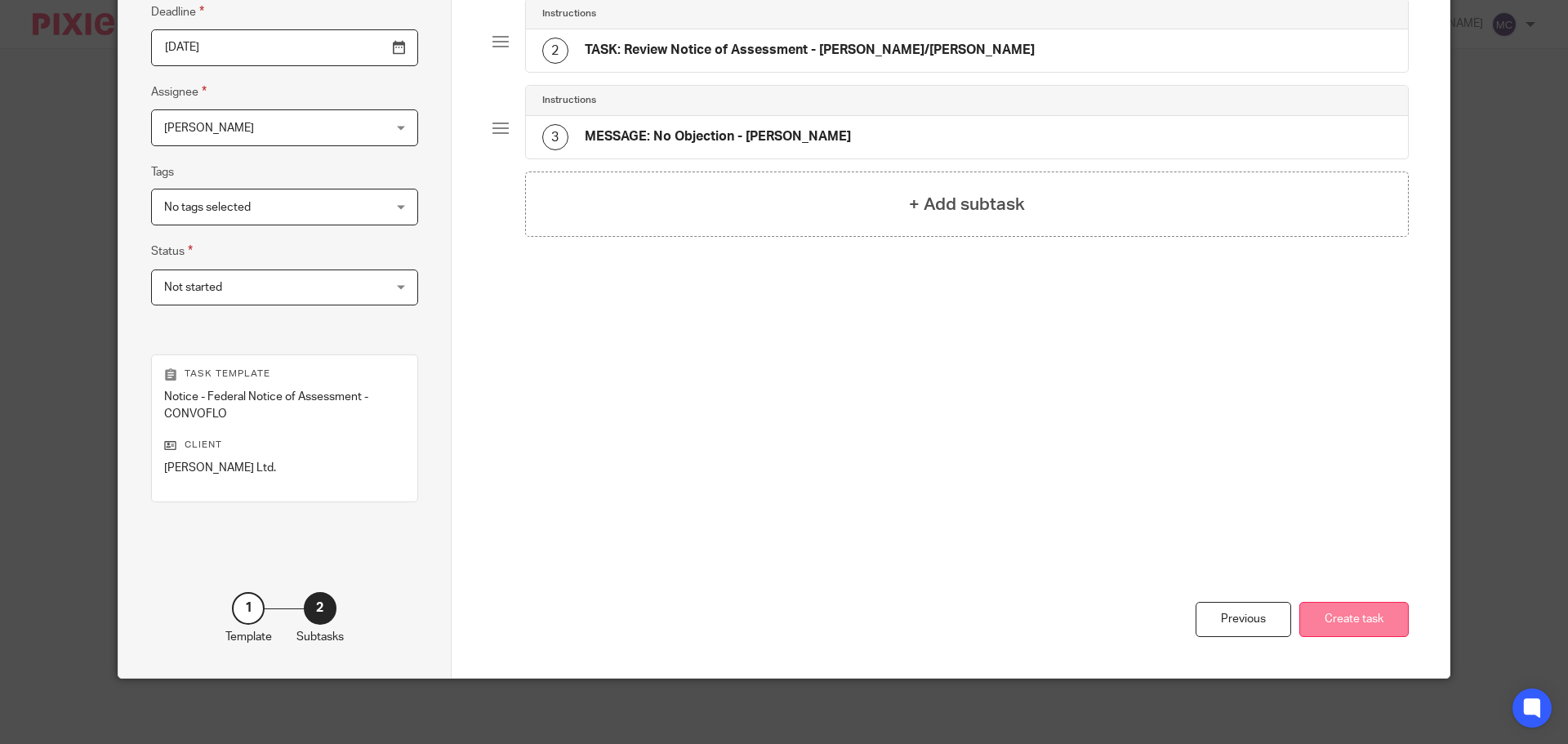
click at [1363, 620] on button "Create task" at bounding box center [1354, 619] width 109 height 35
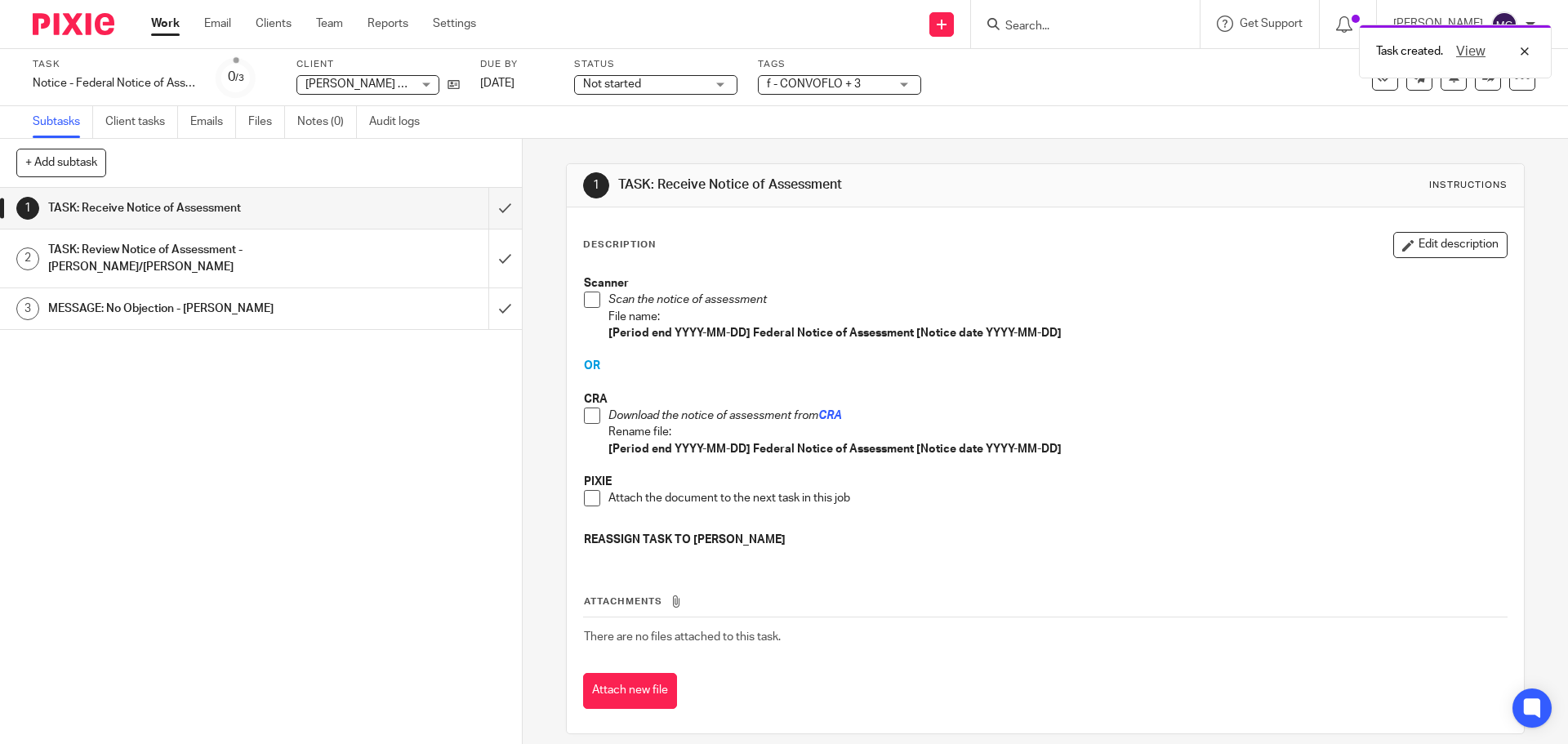
click at [1097, 63] on div "Task created. View" at bounding box center [1168, 47] width 767 height 62
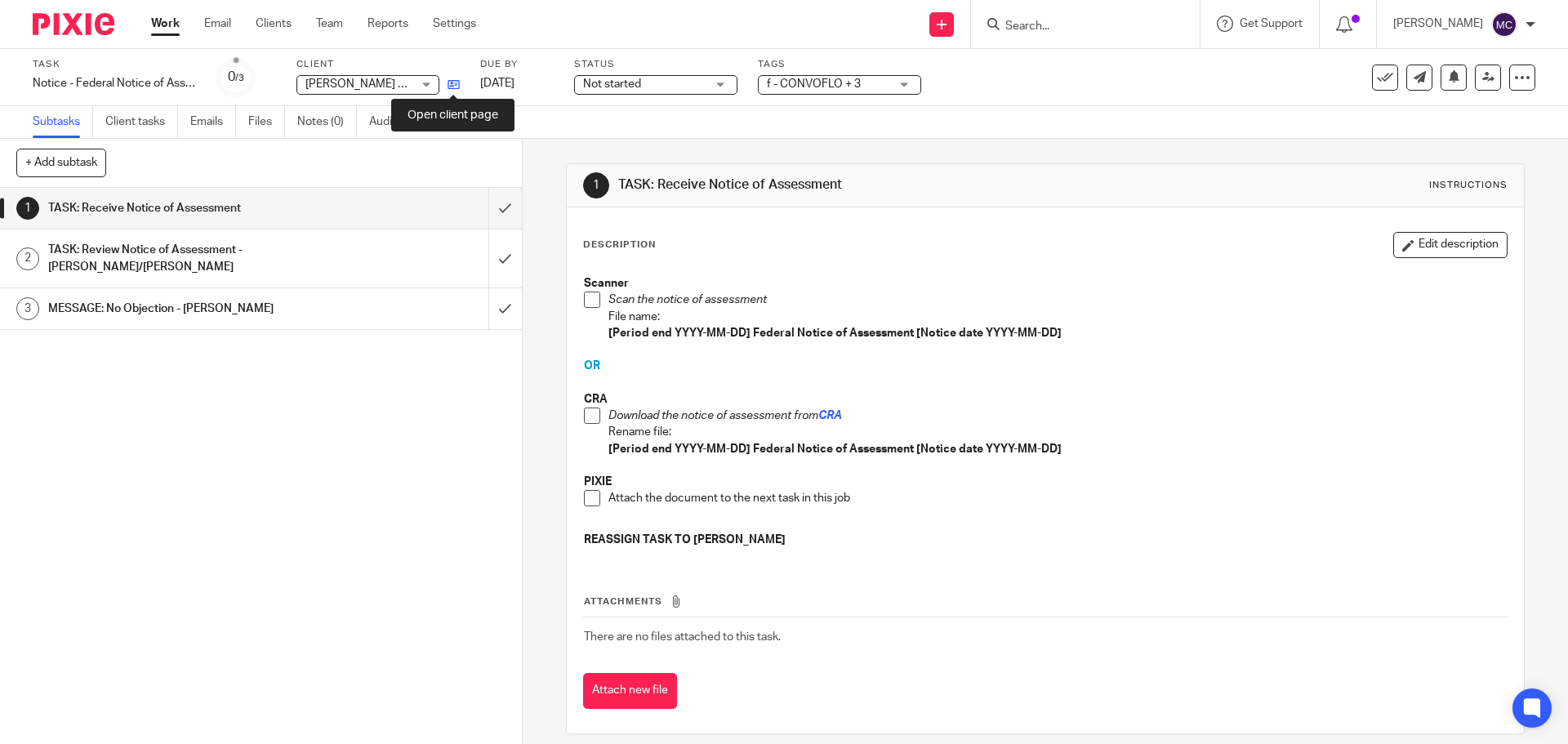
click at [453, 87] on icon at bounding box center [454, 85] width 13 height 13
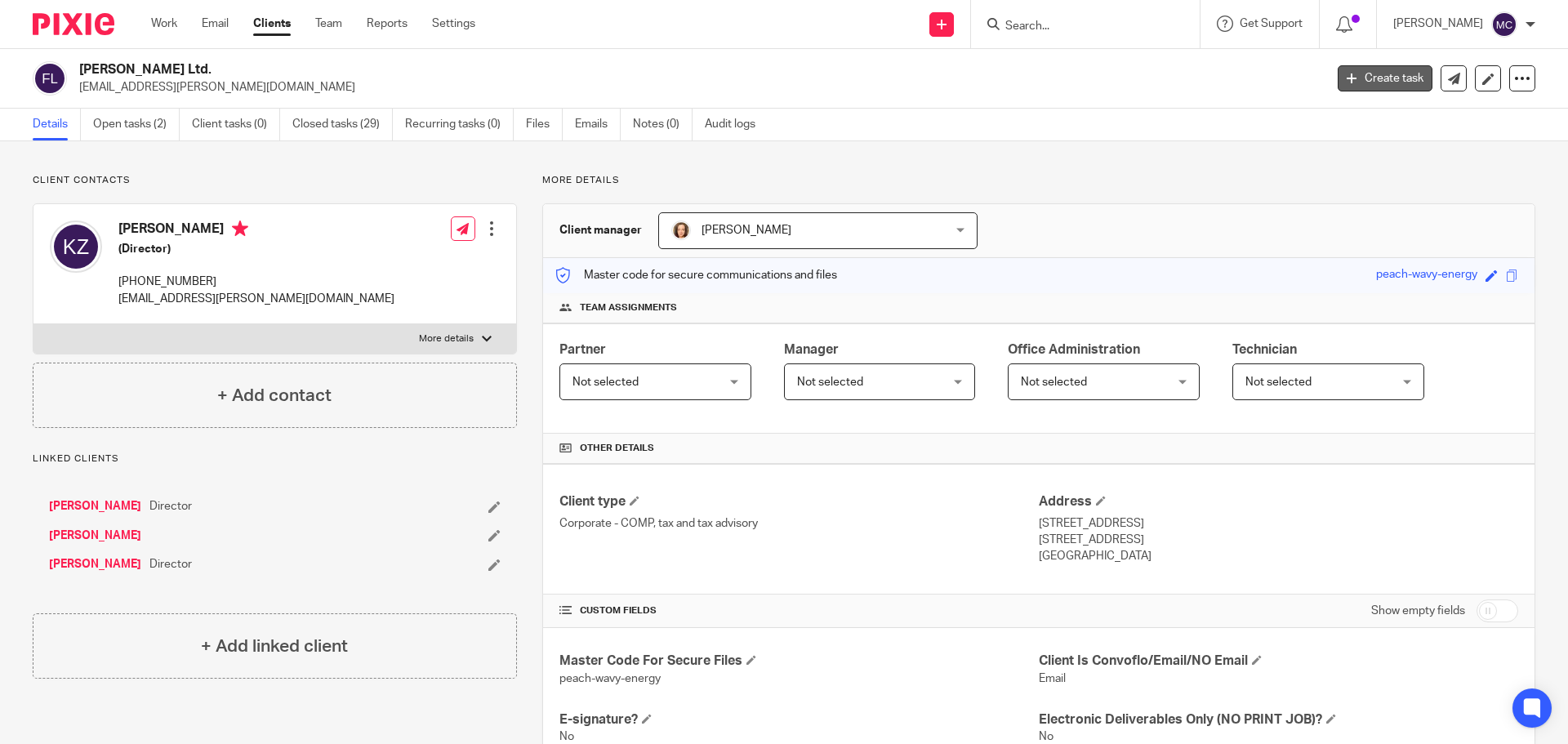
click at [1394, 78] on link "Create task" at bounding box center [1385, 78] width 95 height 26
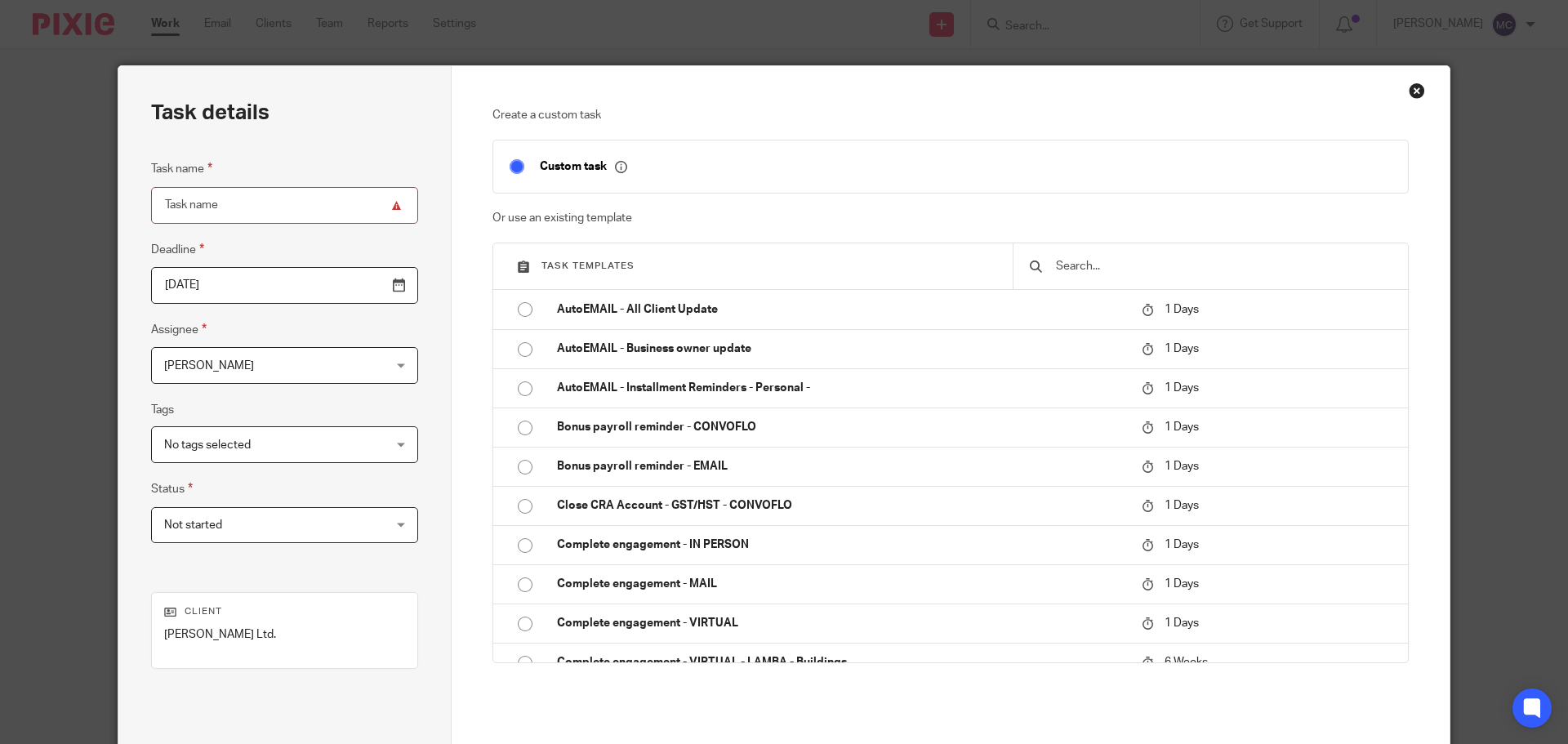
click at [1112, 259] on input "text" at bounding box center [1223, 267] width 337 height 18
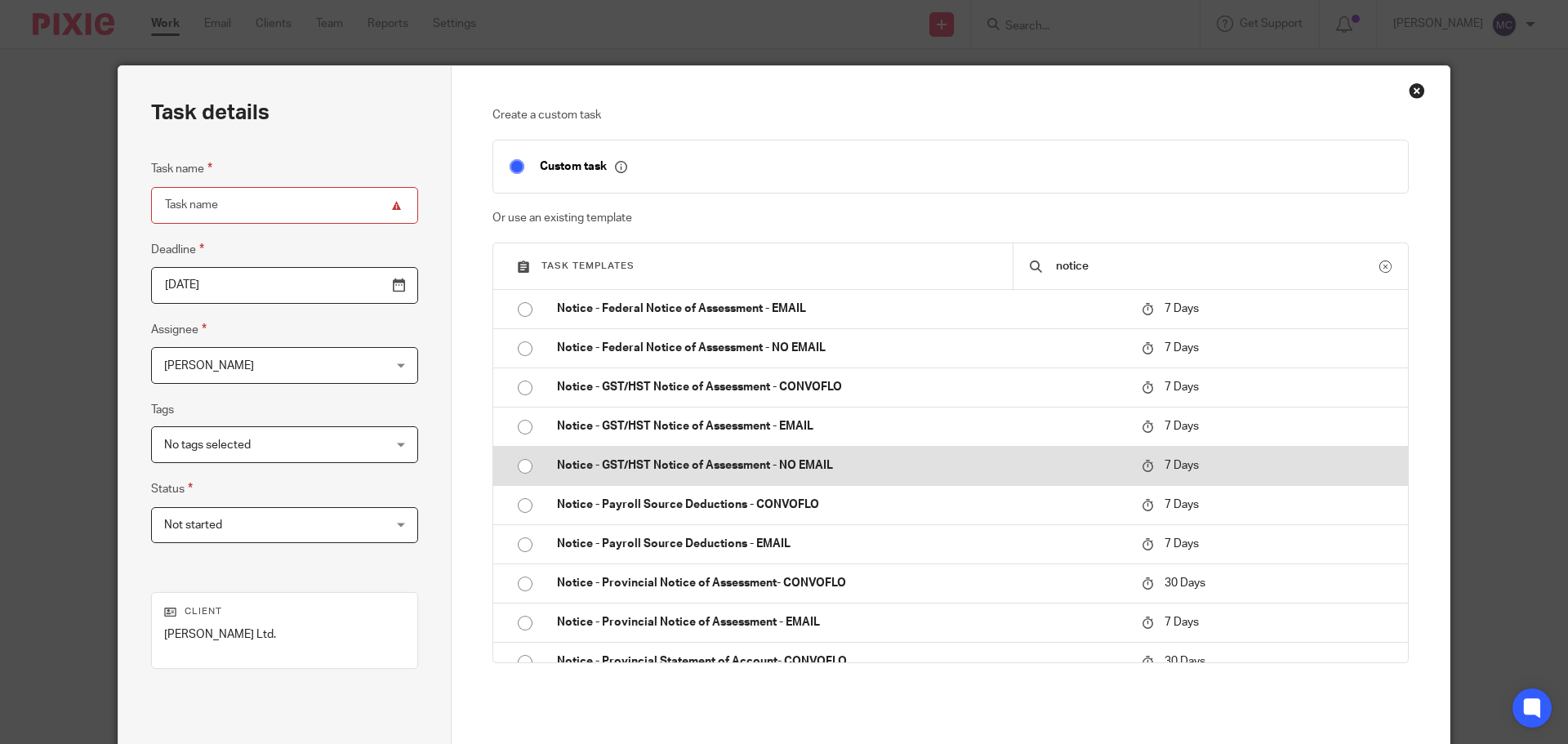
scroll to position [143, 0]
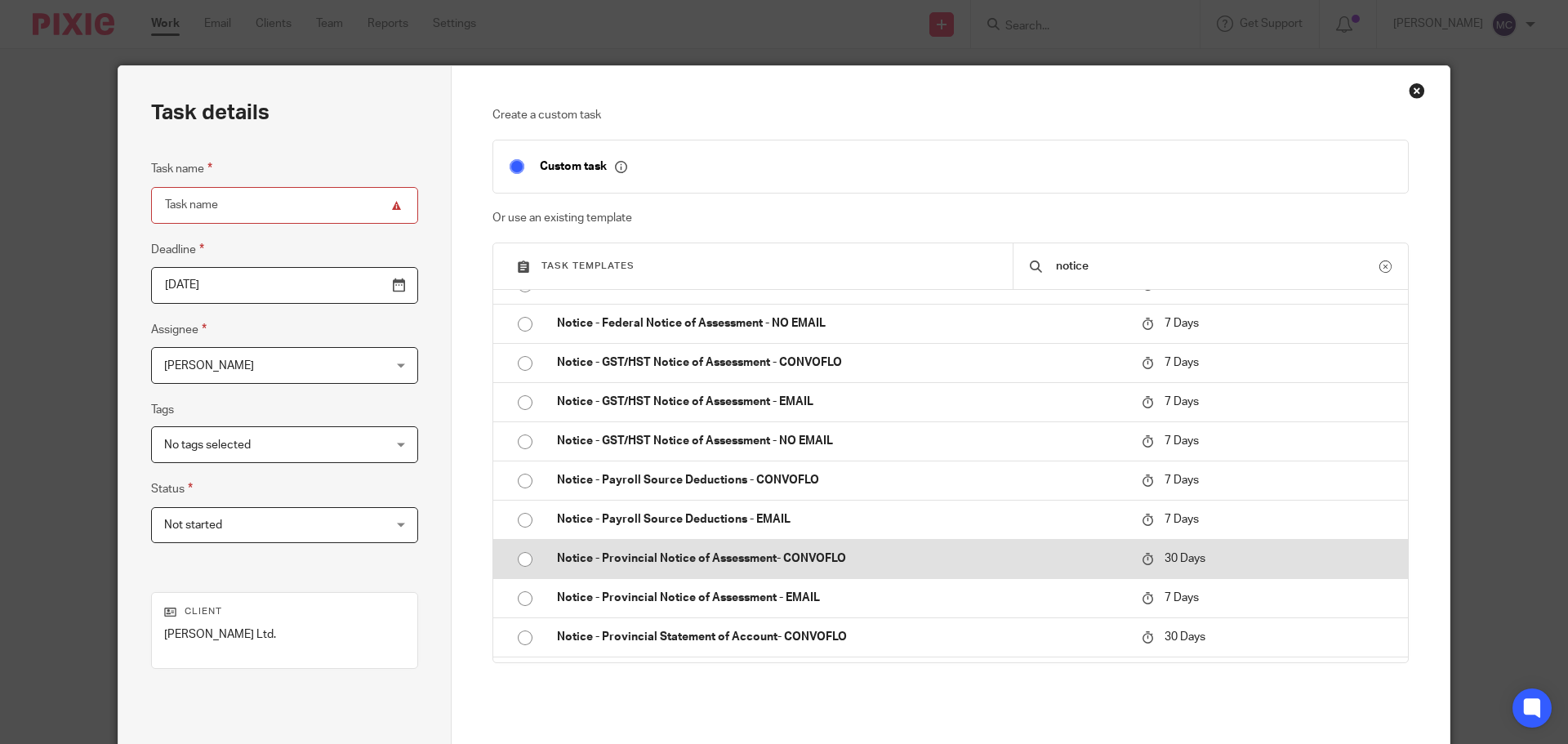
type input "notice"
click at [897, 556] on p "Notice - Provincial Notice of Assessment- CONVOFLO" at bounding box center [840, 559] width 568 height 16
type input "2025-09-24"
type input "Notice - Provincial Notice of Assessment- CONVOFLO"
checkbox input "false"
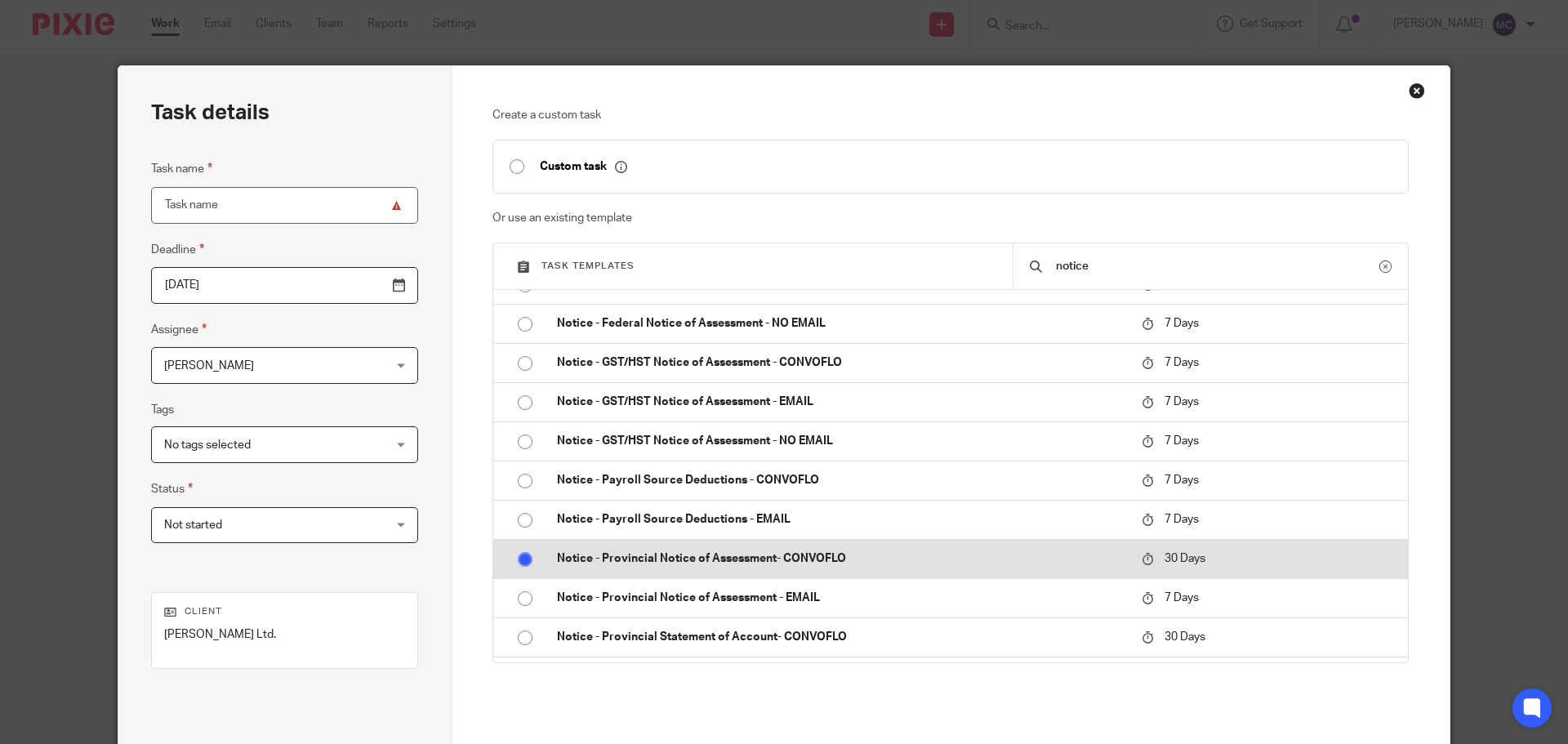
radio input "true"
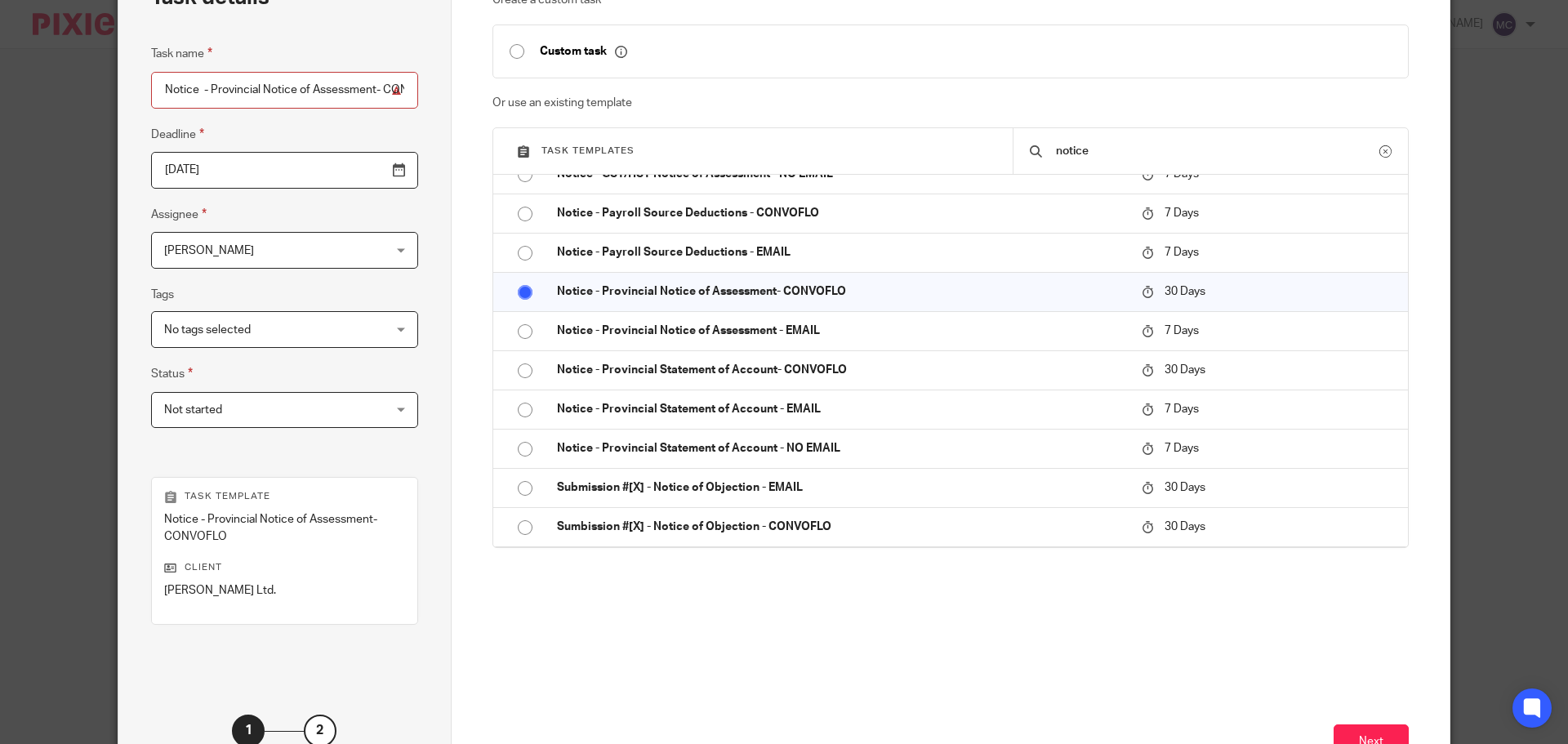
scroll to position [238, 0]
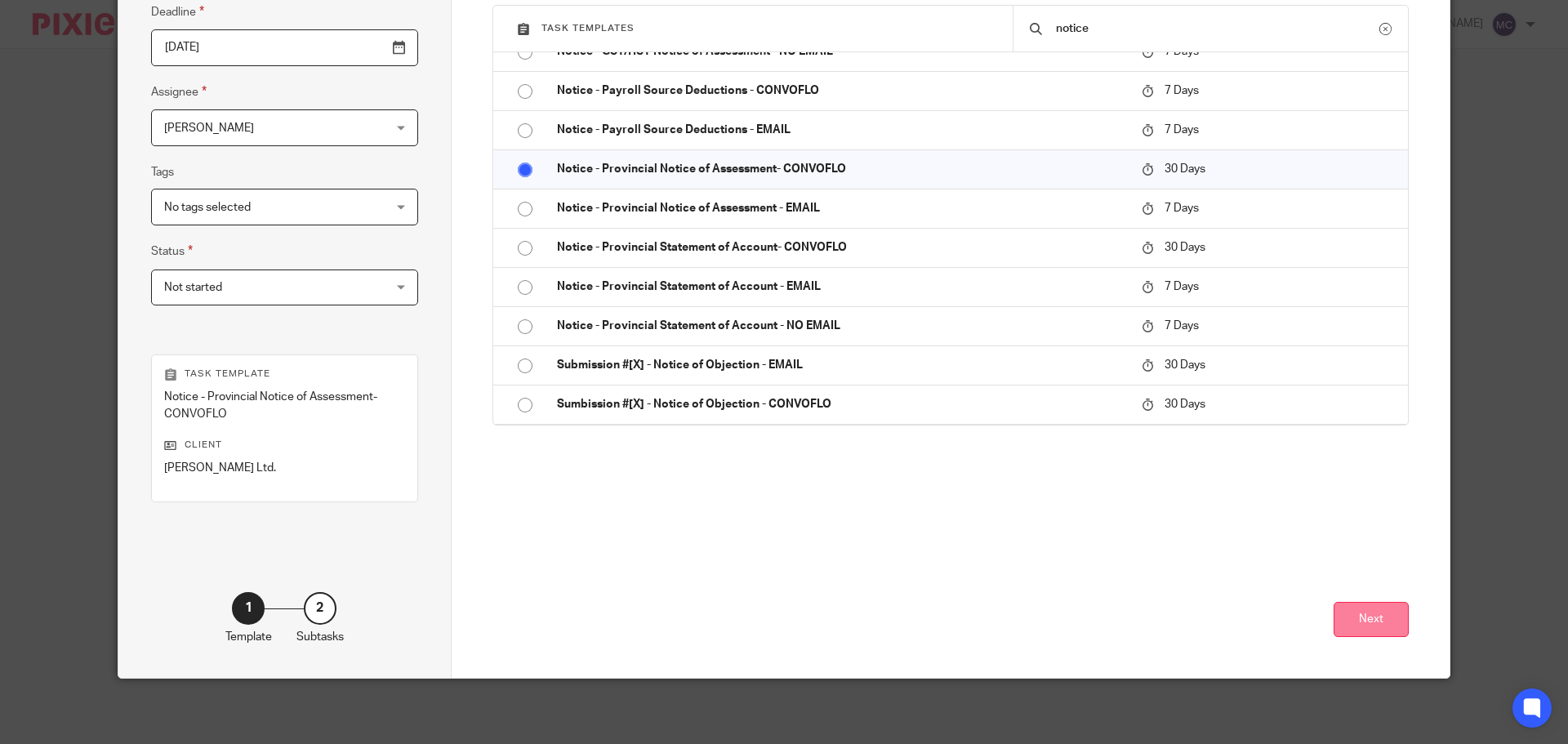
click at [1387, 627] on button "Next" at bounding box center [1371, 619] width 75 height 35
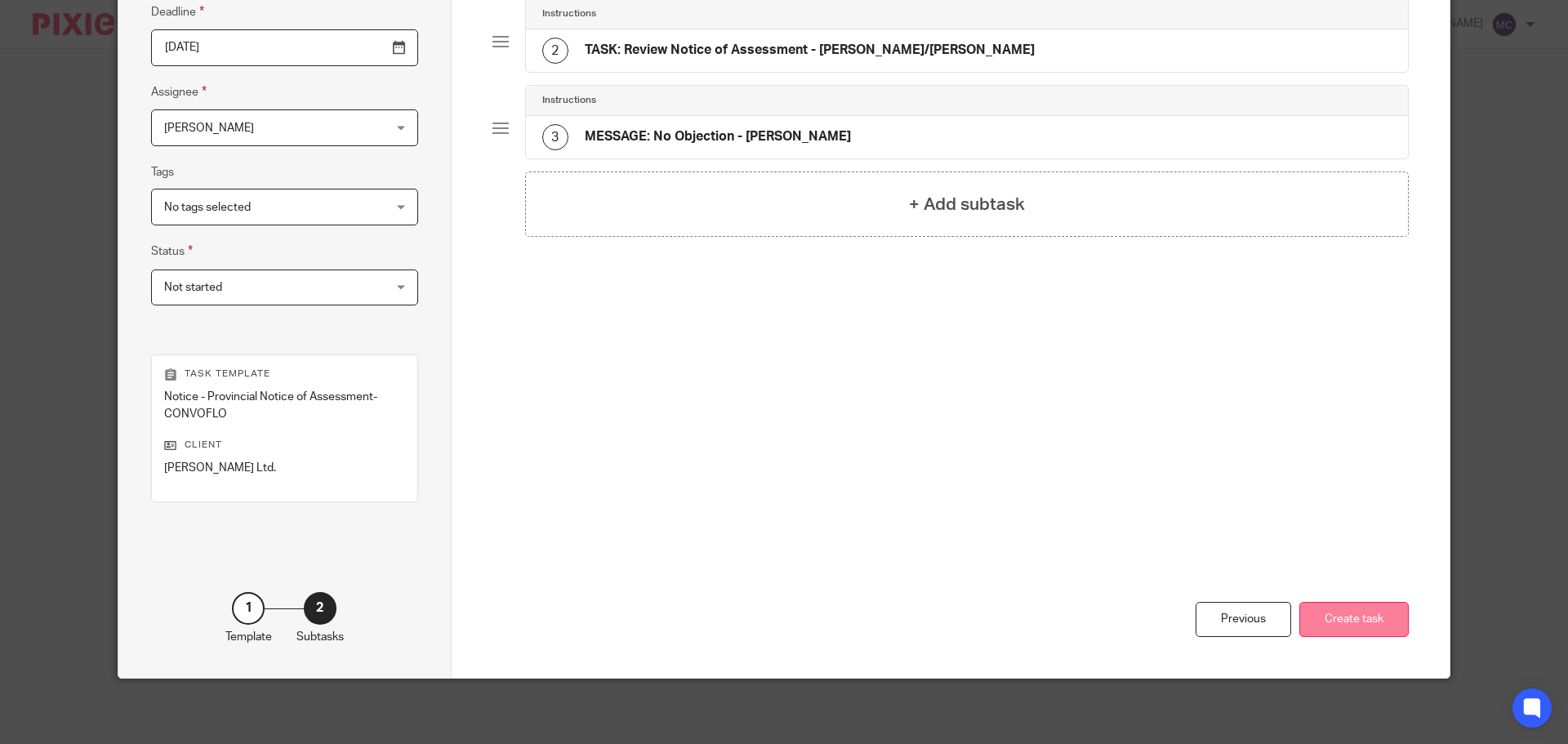
click at [1384, 625] on button "Create task" at bounding box center [1354, 619] width 109 height 35
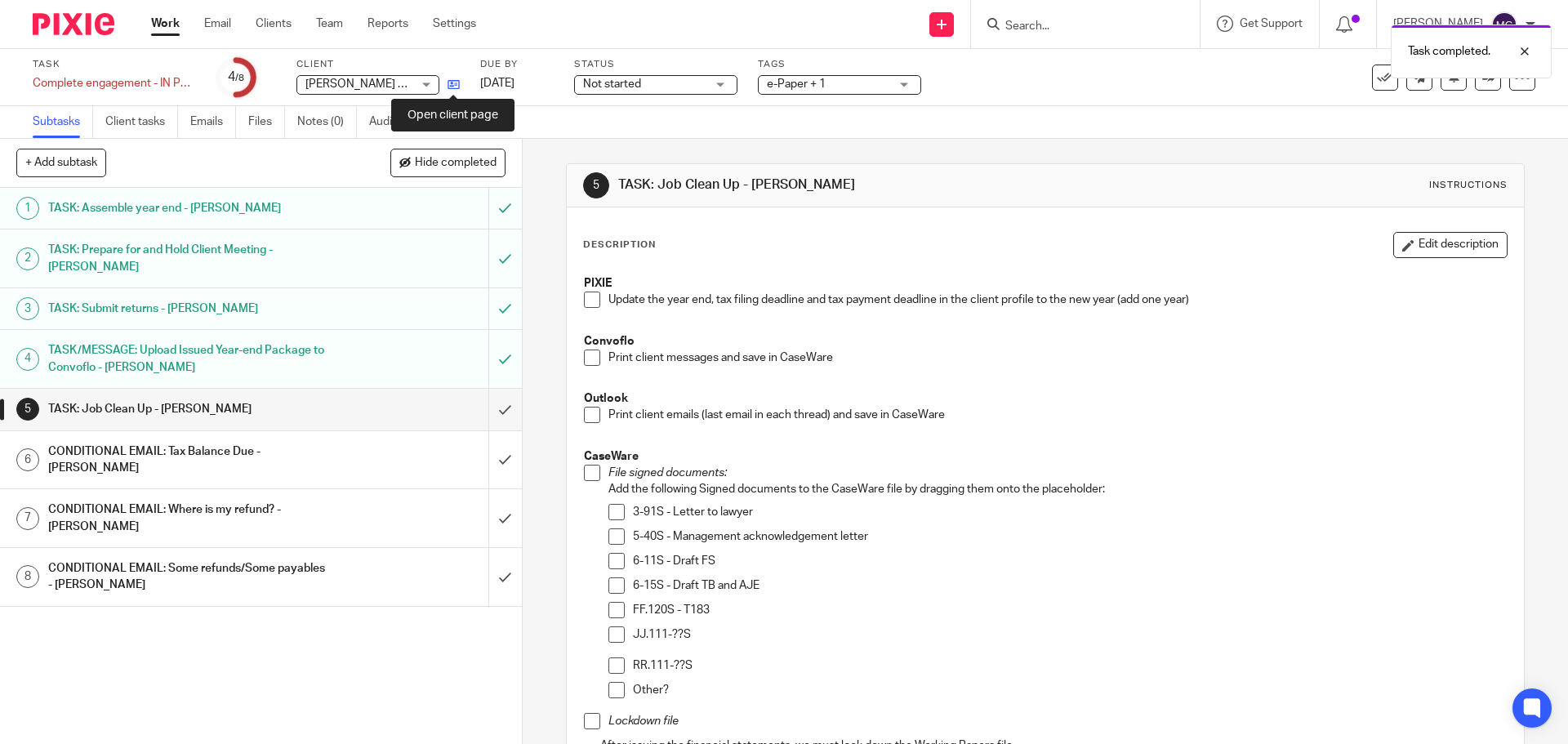
click at [455, 85] on icon at bounding box center [454, 85] width 13 height 13
click at [591, 356] on span at bounding box center [592, 358] width 16 height 16
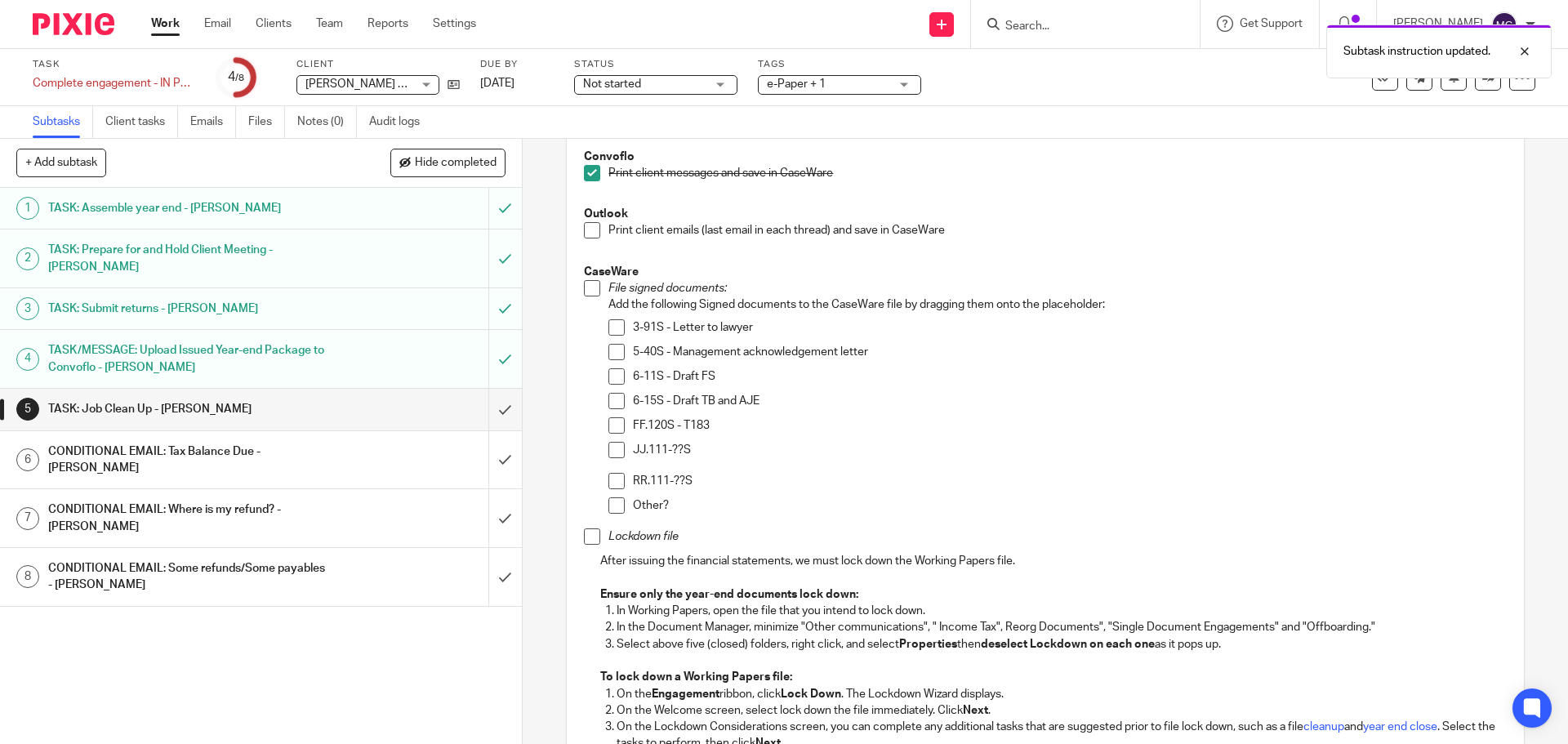
scroll to position [245, 0]
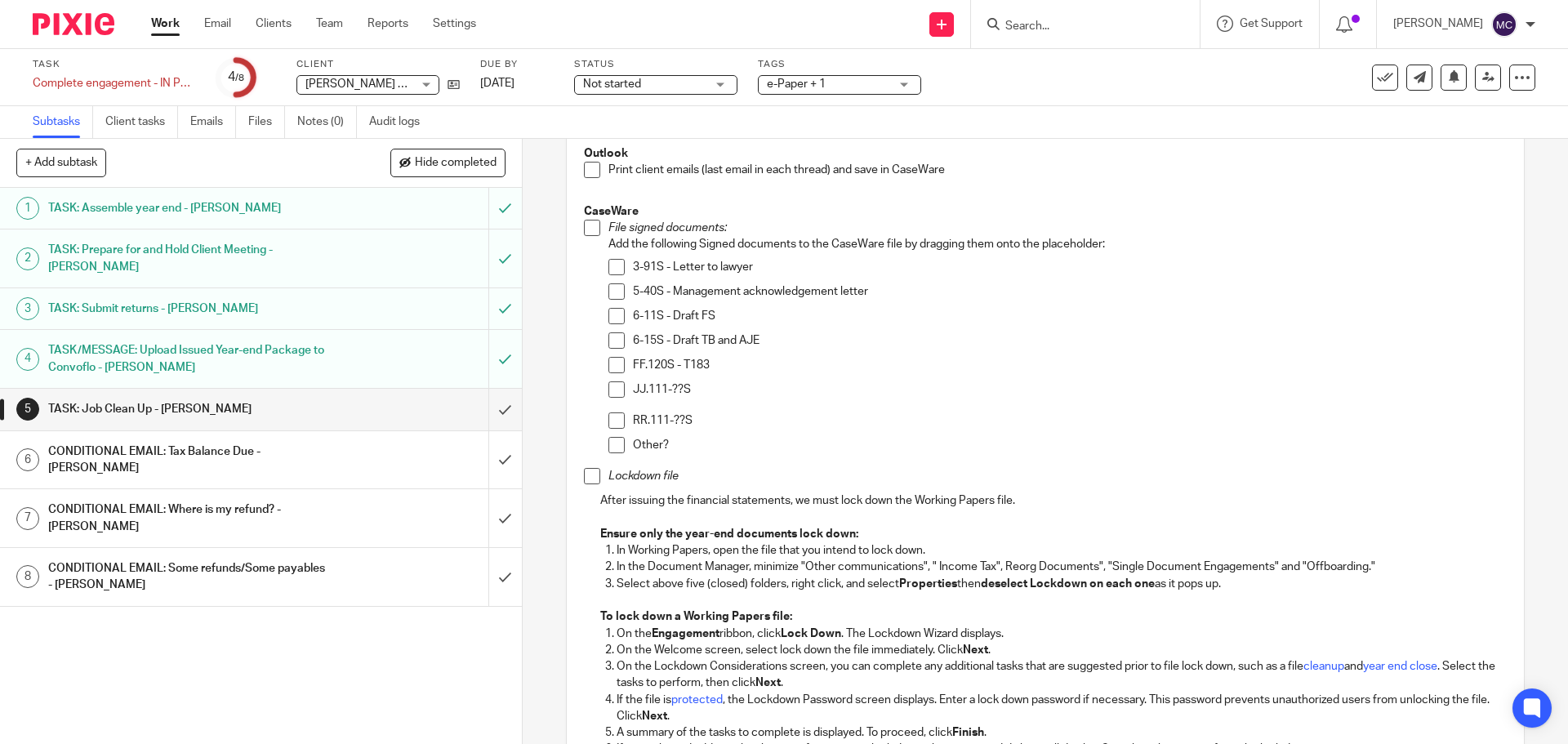
click at [615, 290] on span at bounding box center [616, 292] width 16 height 16
click at [612, 365] on span at bounding box center [616, 365] width 16 height 16
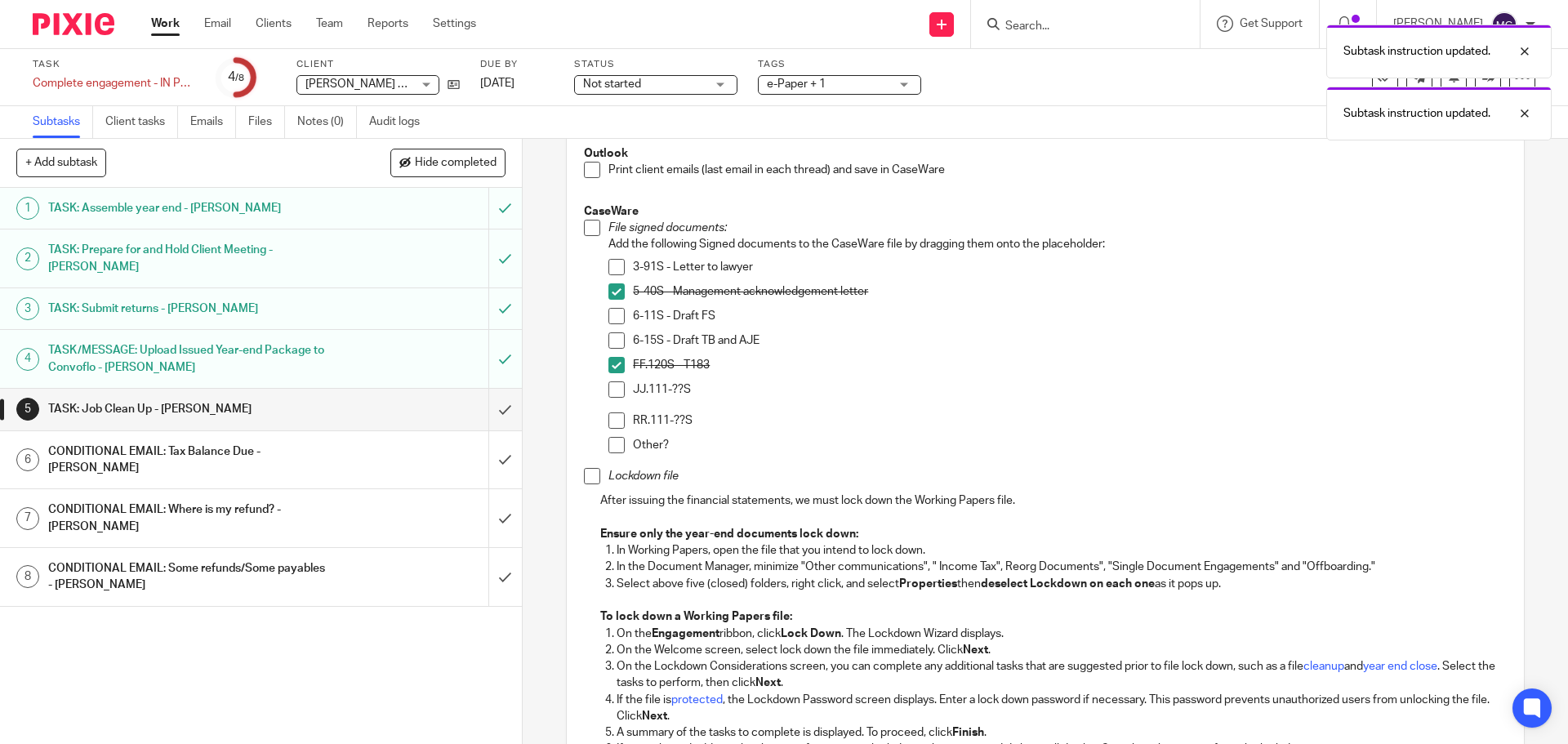
click at [589, 479] on span at bounding box center [592, 476] width 16 height 16
click at [488, 411] on input "submit" at bounding box center [260, 409] width 521 height 41
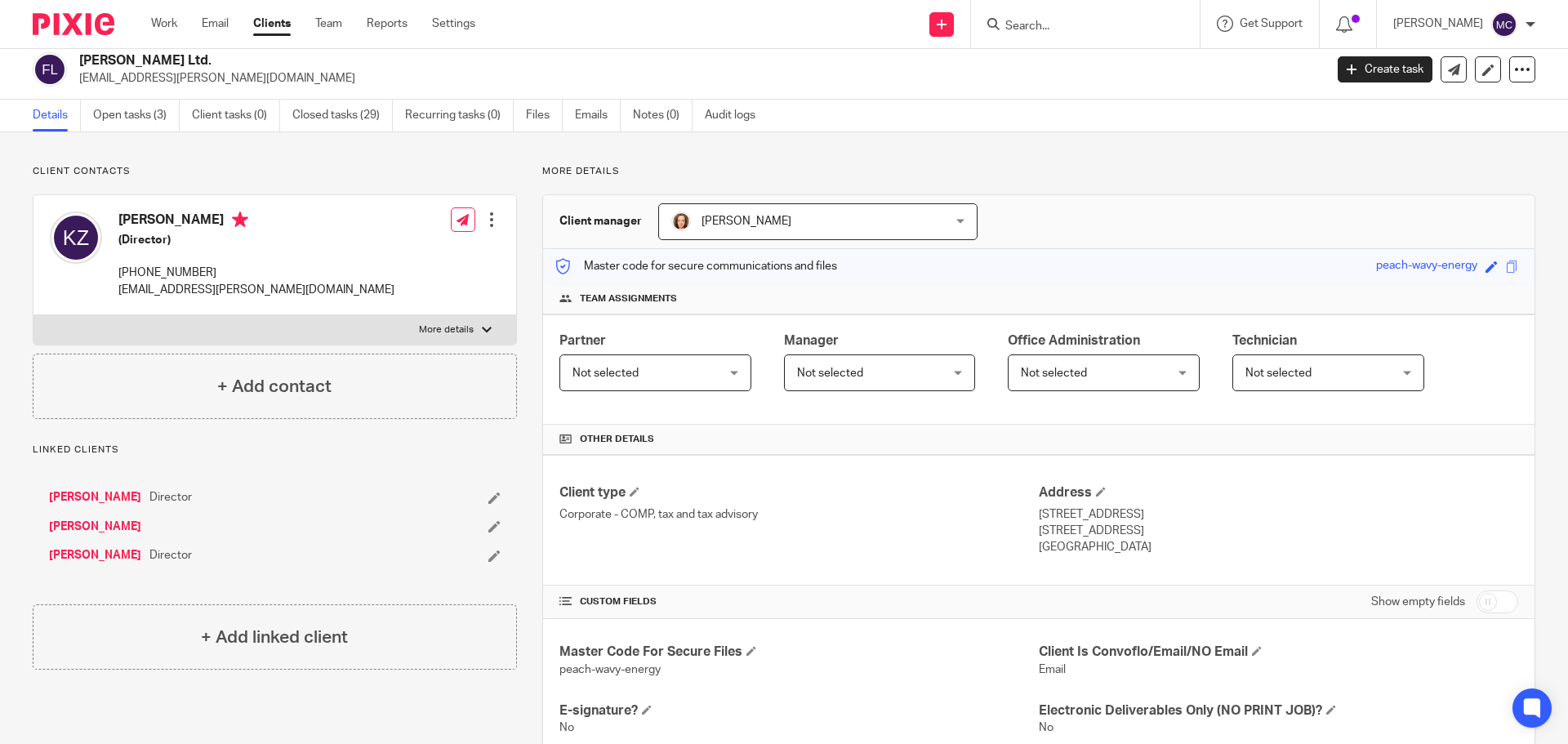
scroll to position [8, 0]
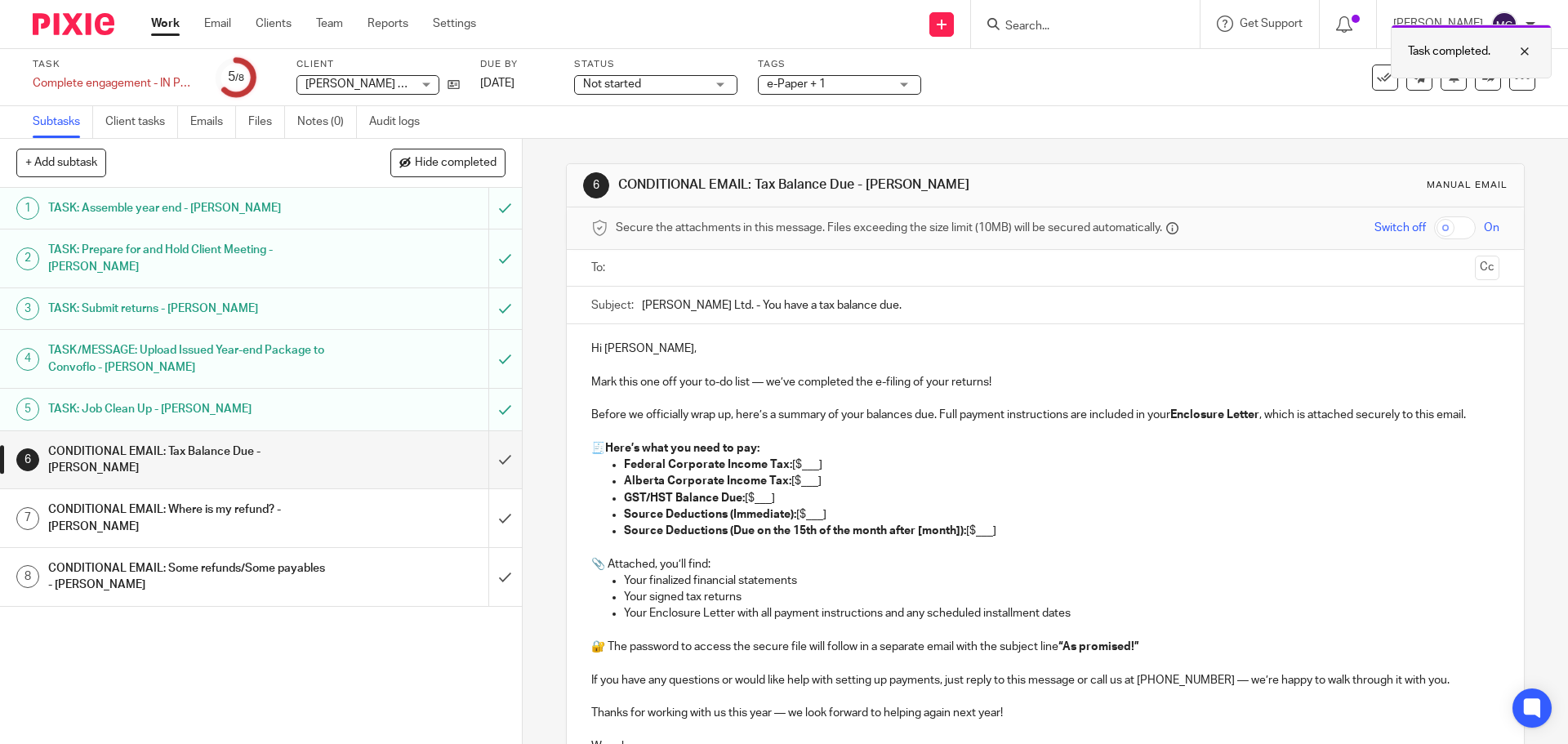
click at [1392, 77] on div at bounding box center [1392, 76] width 0 height 3
click at [1479, 71] on link at bounding box center [1488, 77] width 26 height 26
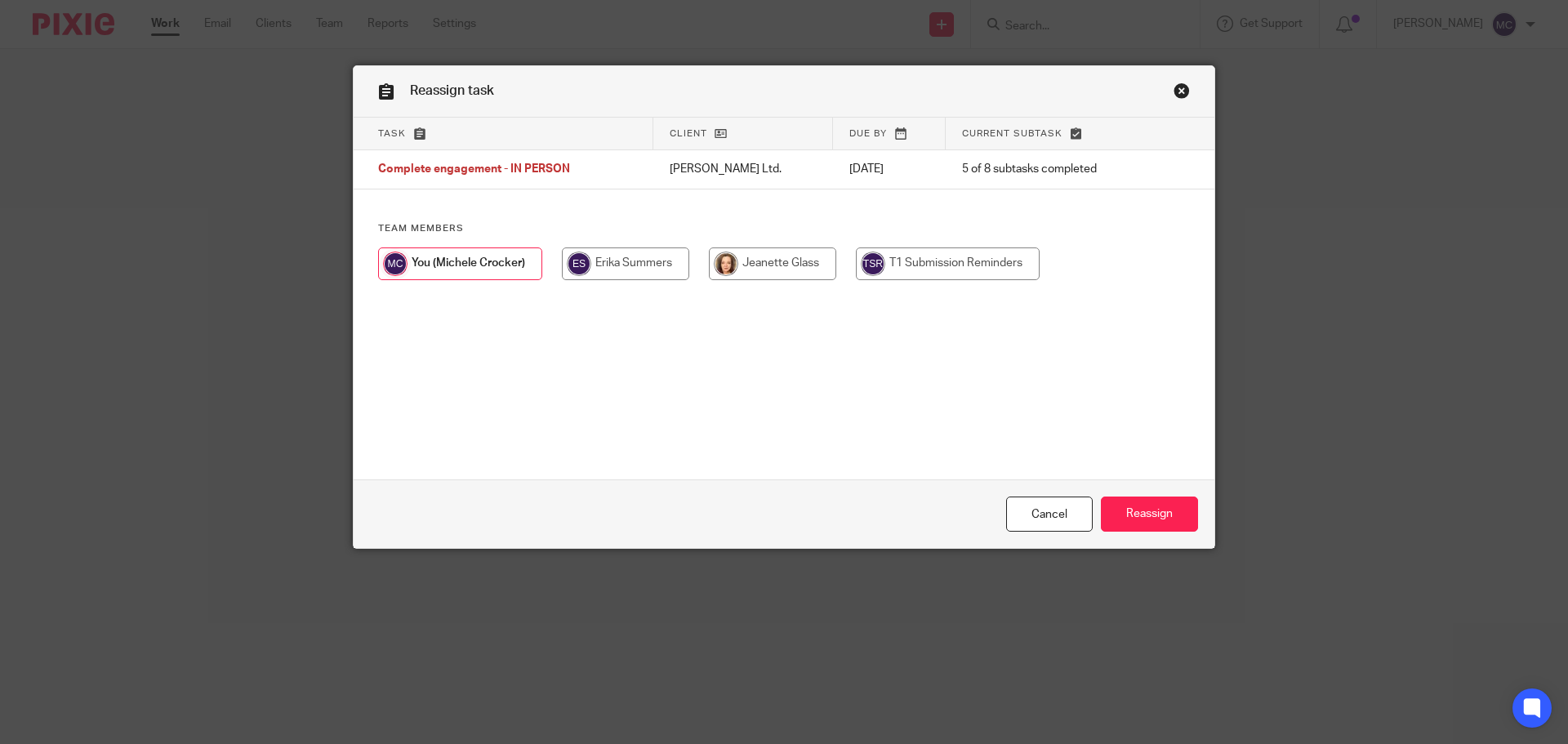
click at [765, 255] on input "radio" at bounding box center [772, 264] width 127 height 33
radio input "true"
click at [1165, 515] on input "Reassign" at bounding box center [1150, 513] width 98 height 35
